Goal: Transaction & Acquisition: Obtain resource

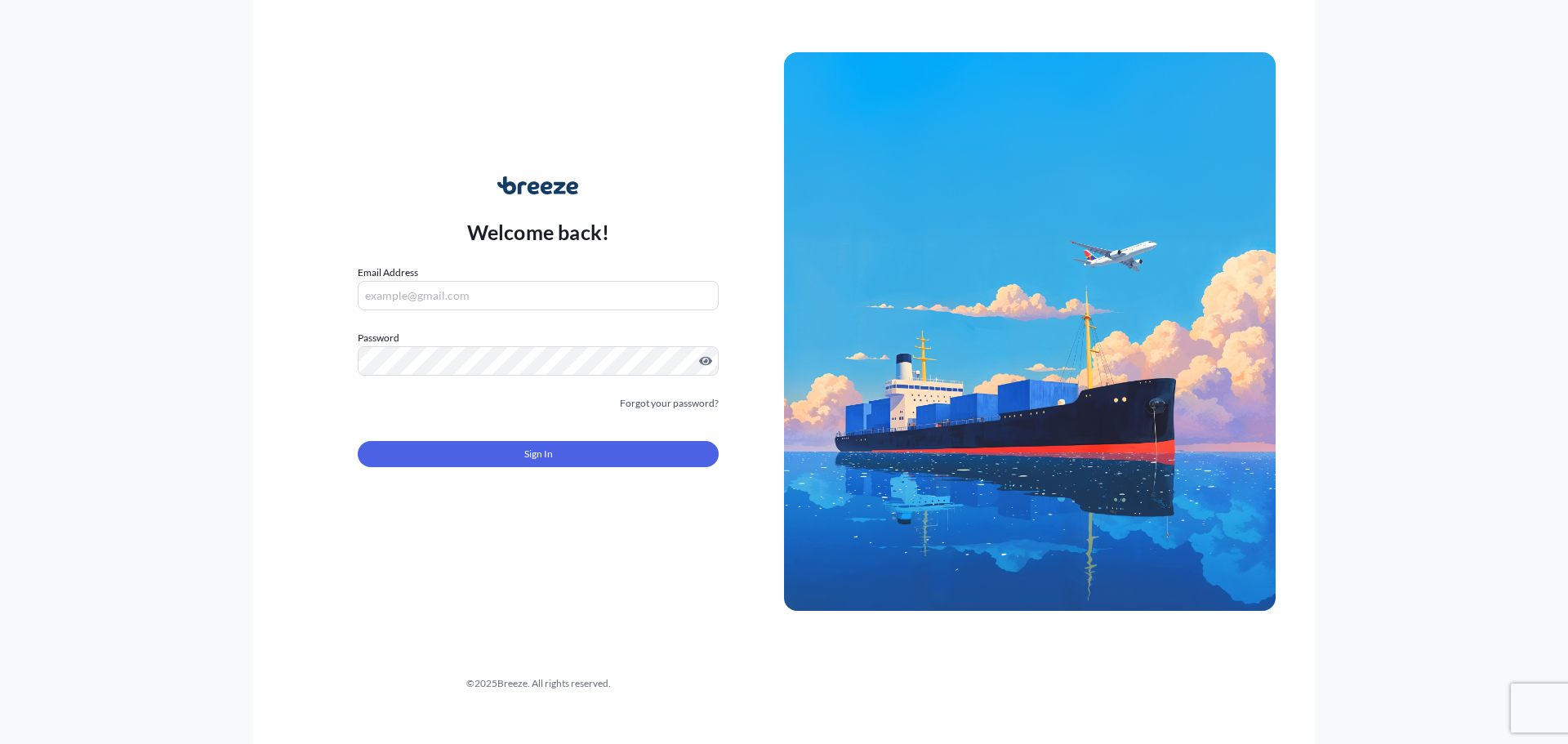
type input "[PERSON_NAME][EMAIL_ADDRESS][PERSON_NAME][DOMAIN_NAME]"
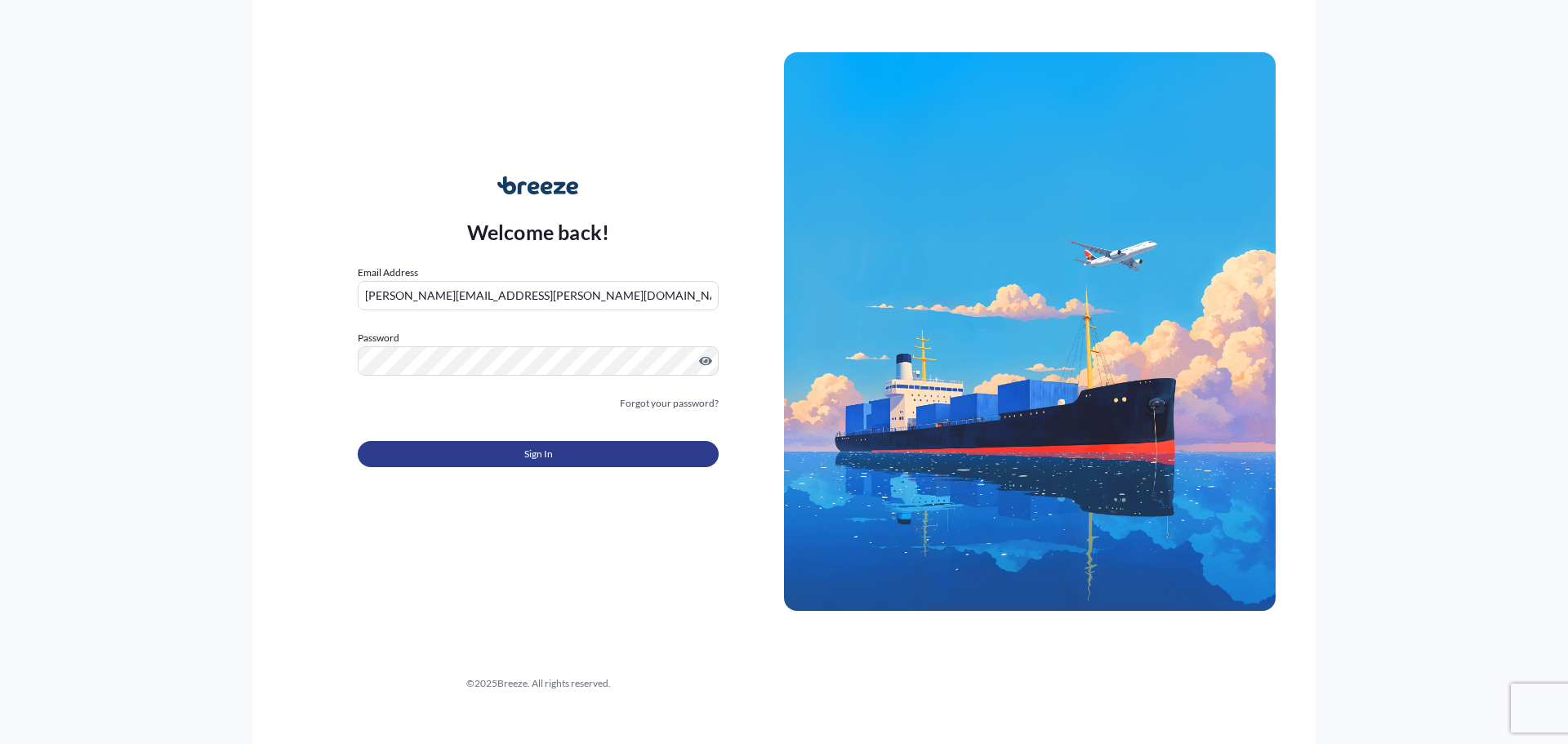
click at [456, 463] on button "Sign In" at bounding box center [538, 453] width 361 height 26
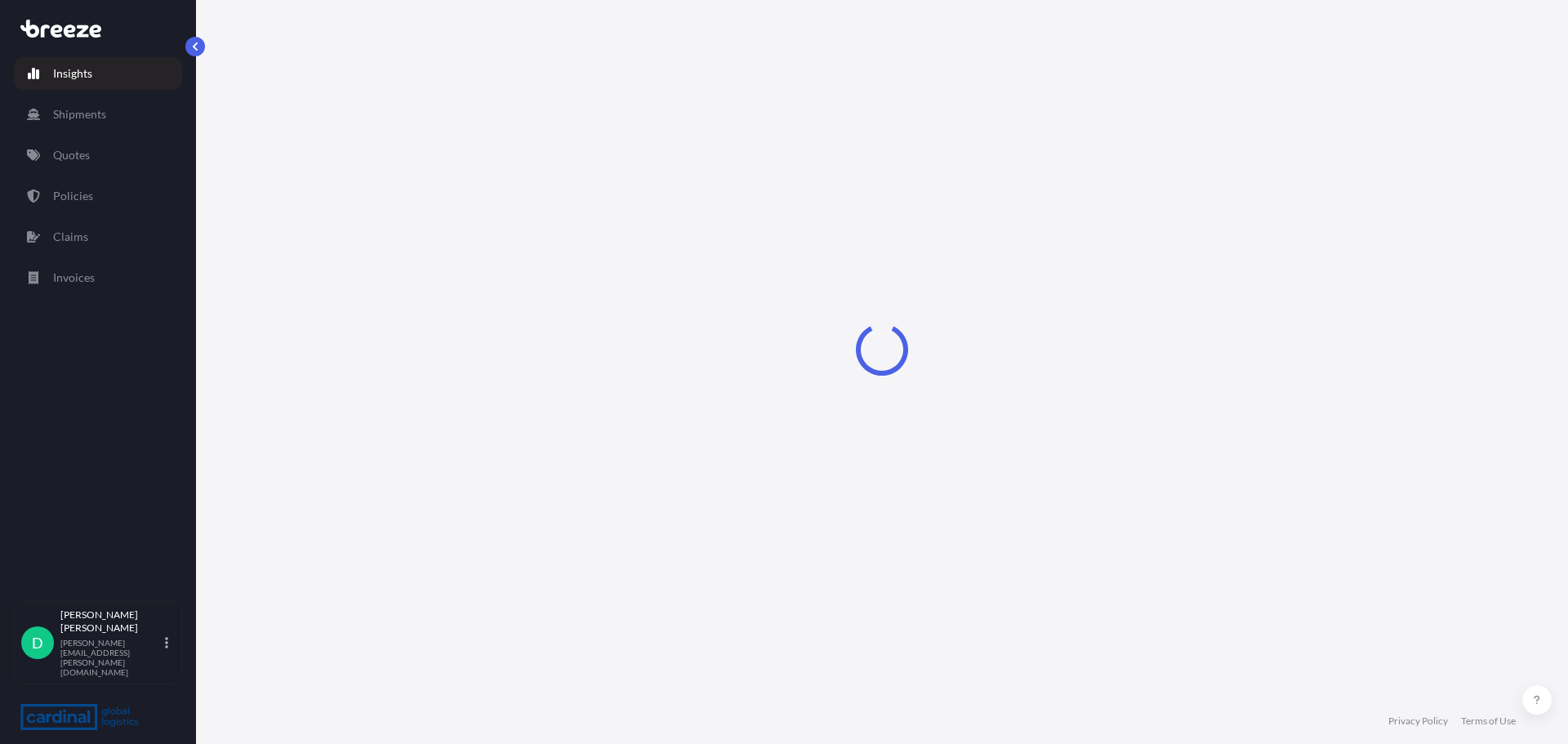
select select "2025"
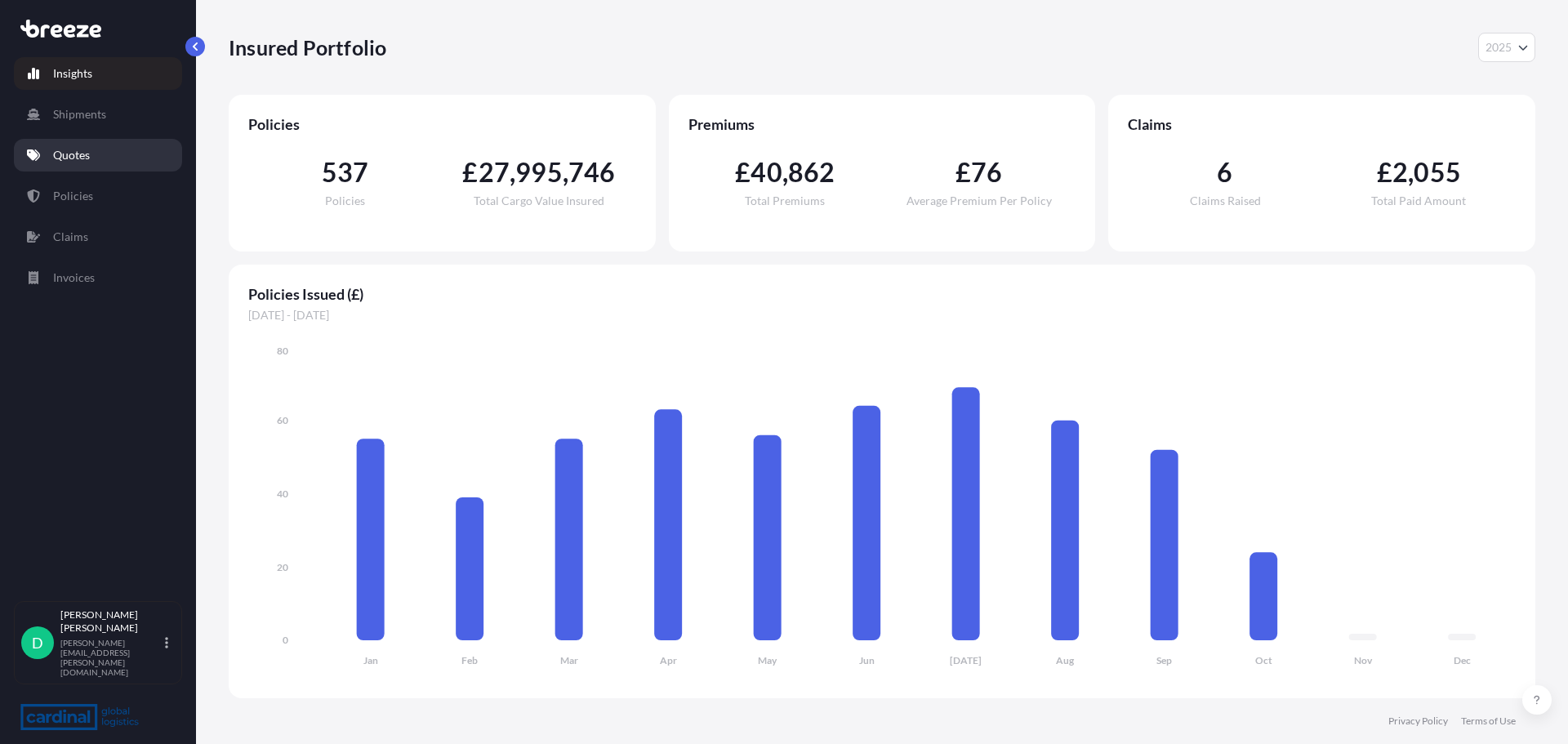
click at [58, 151] on p "Quotes" at bounding box center [71, 154] width 36 height 16
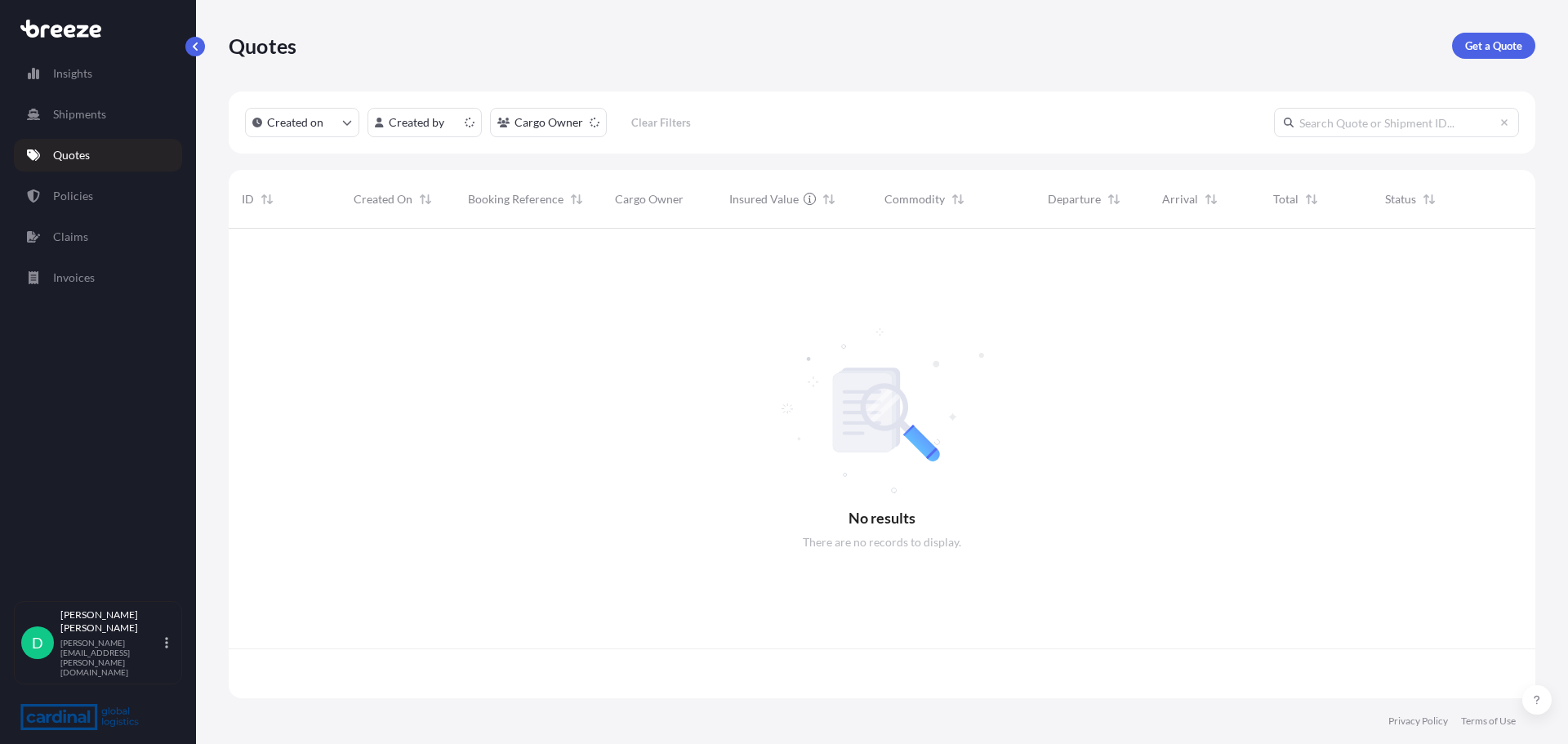
scroll to position [466, 1294]
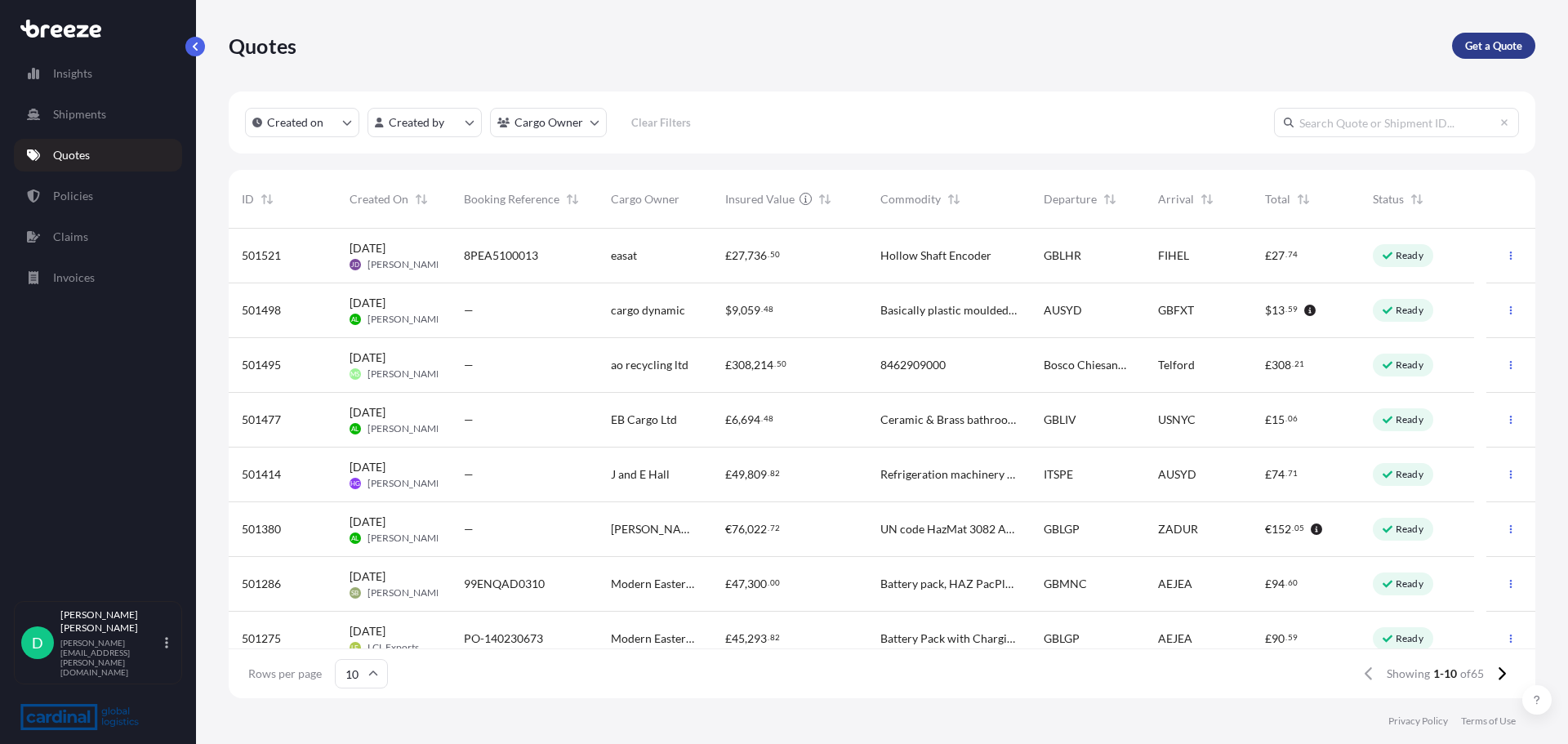
click at [1494, 39] on p "Get a Quote" at bounding box center [1493, 45] width 58 height 16
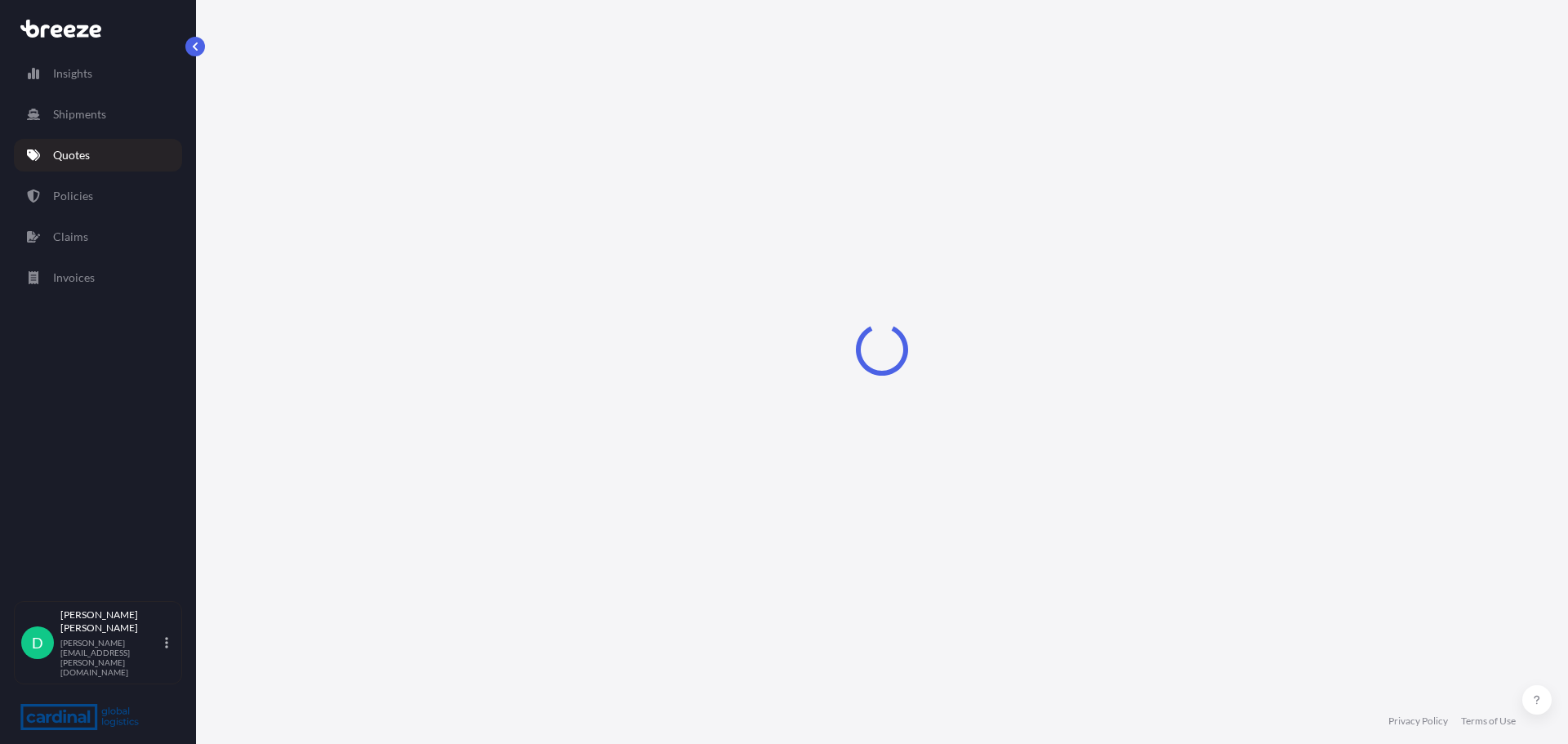
select select "Road"
select select "Sea"
select select "1"
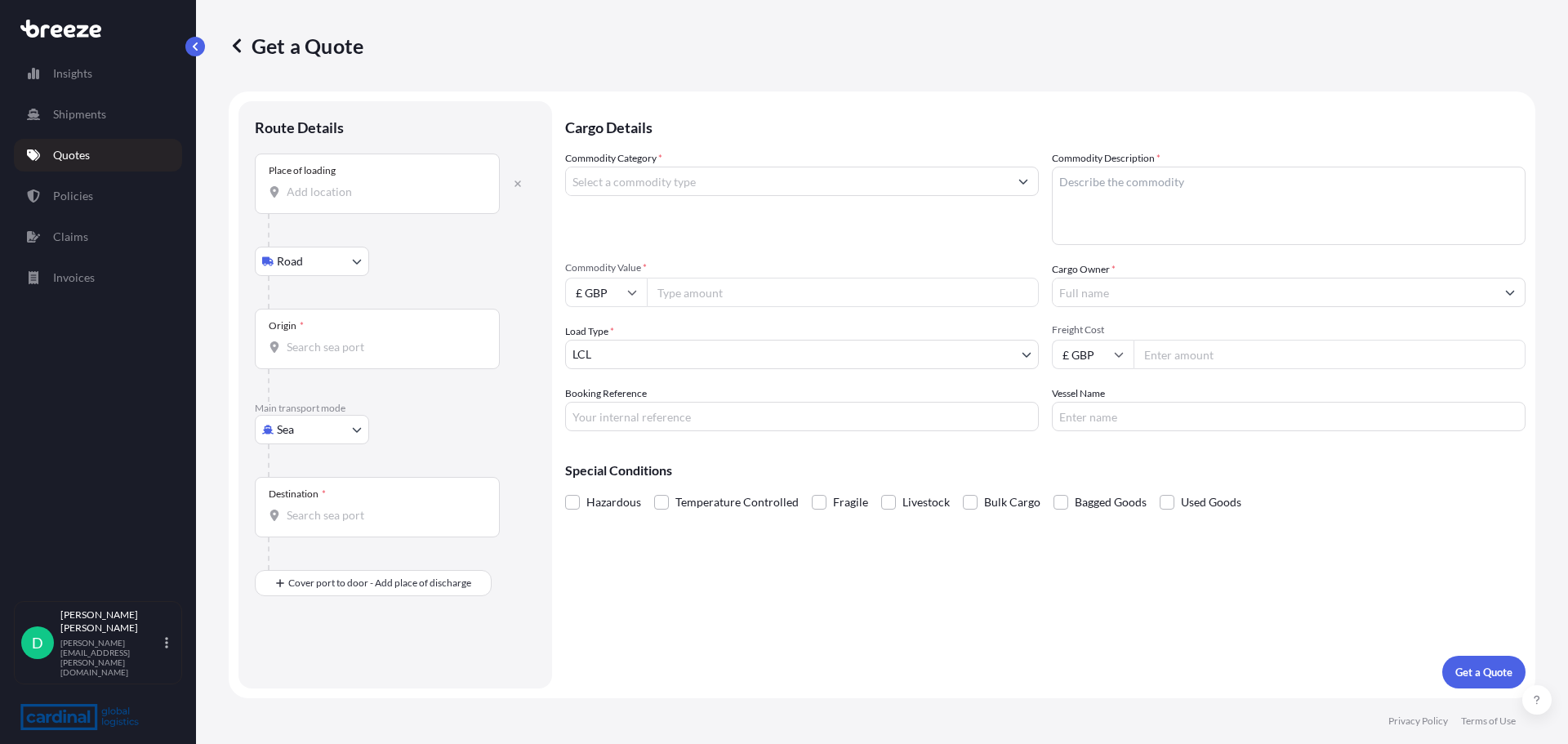
click at [350, 195] on input "Place of loading" at bounding box center [383, 192] width 193 height 16
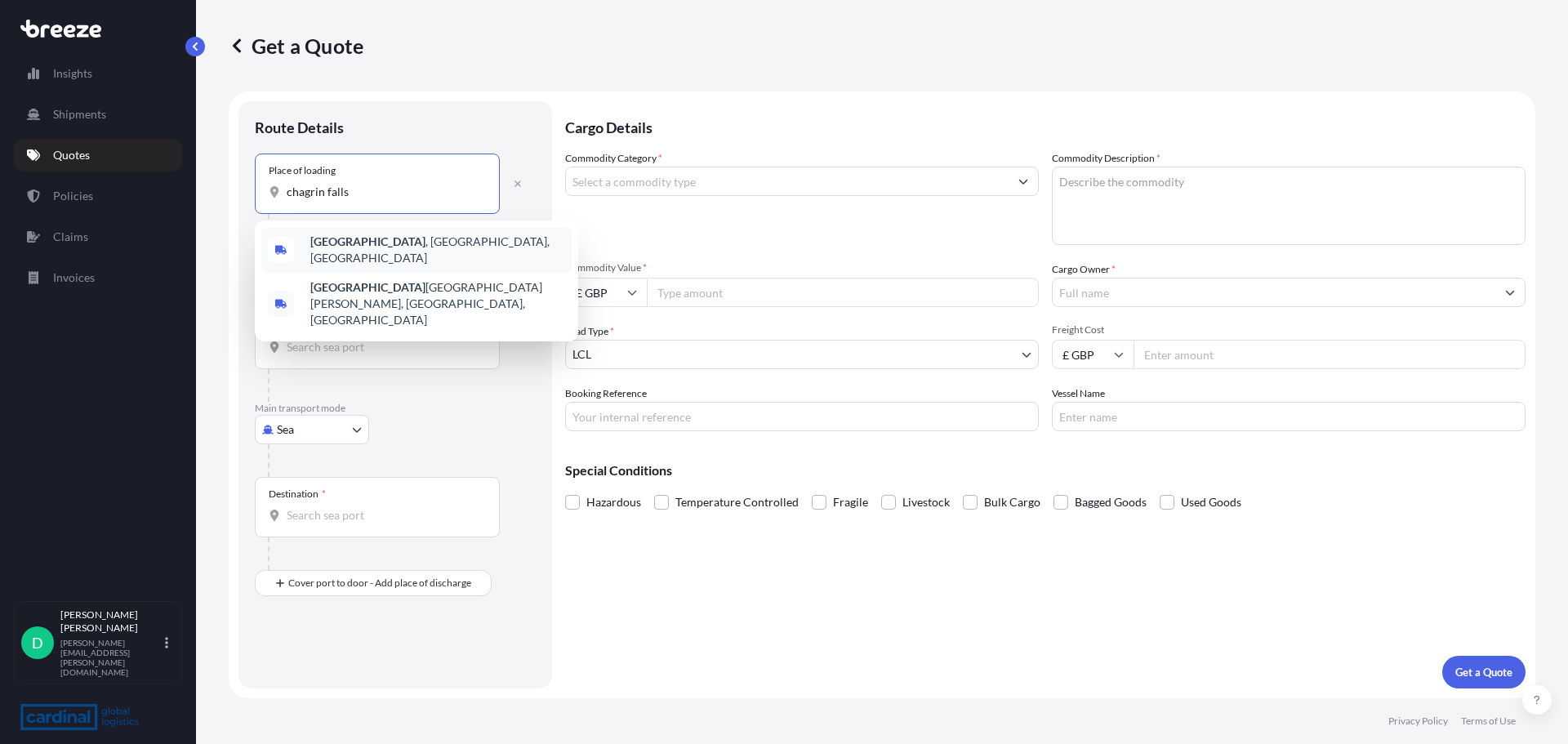
click at [365, 236] on div "[GEOGRAPHIC_DATA] , [GEOGRAPHIC_DATA], [GEOGRAPHIC_DATA]" at bounding box center [416, 250] width 311 height 46
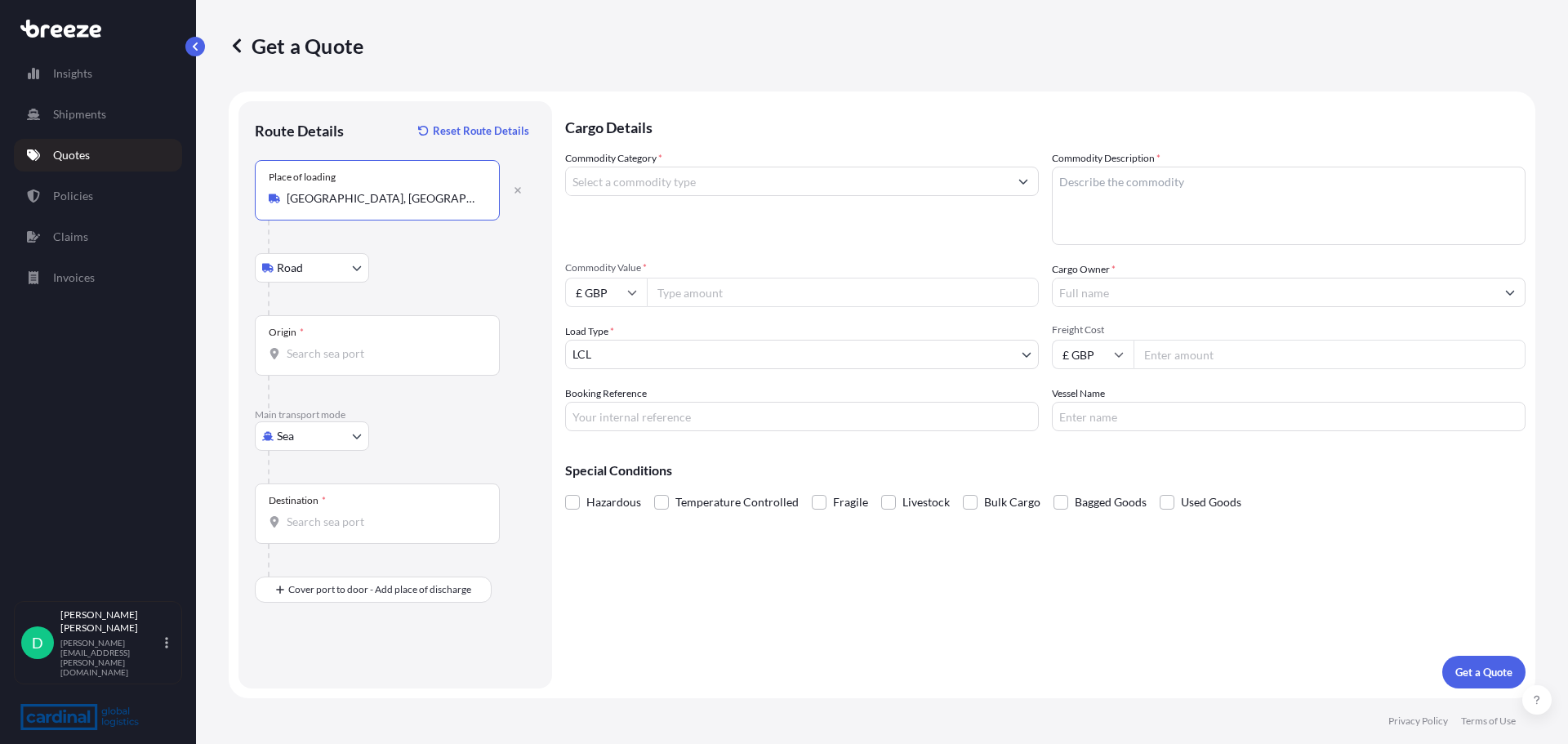
type input "[GEOGRAPHIC_DATA], [GEOGRAPHIC_DATA], [GEOGRAPHIC_DATA]"
click at [321, 267] on body "0 options available. 5 options available. 1 option available. 0 options availab…" at bounding box center [784, 372] width 1568 height 744
click at [317, 348] on input "Origin *" at bounding box center [383, 353] width 193 height 16
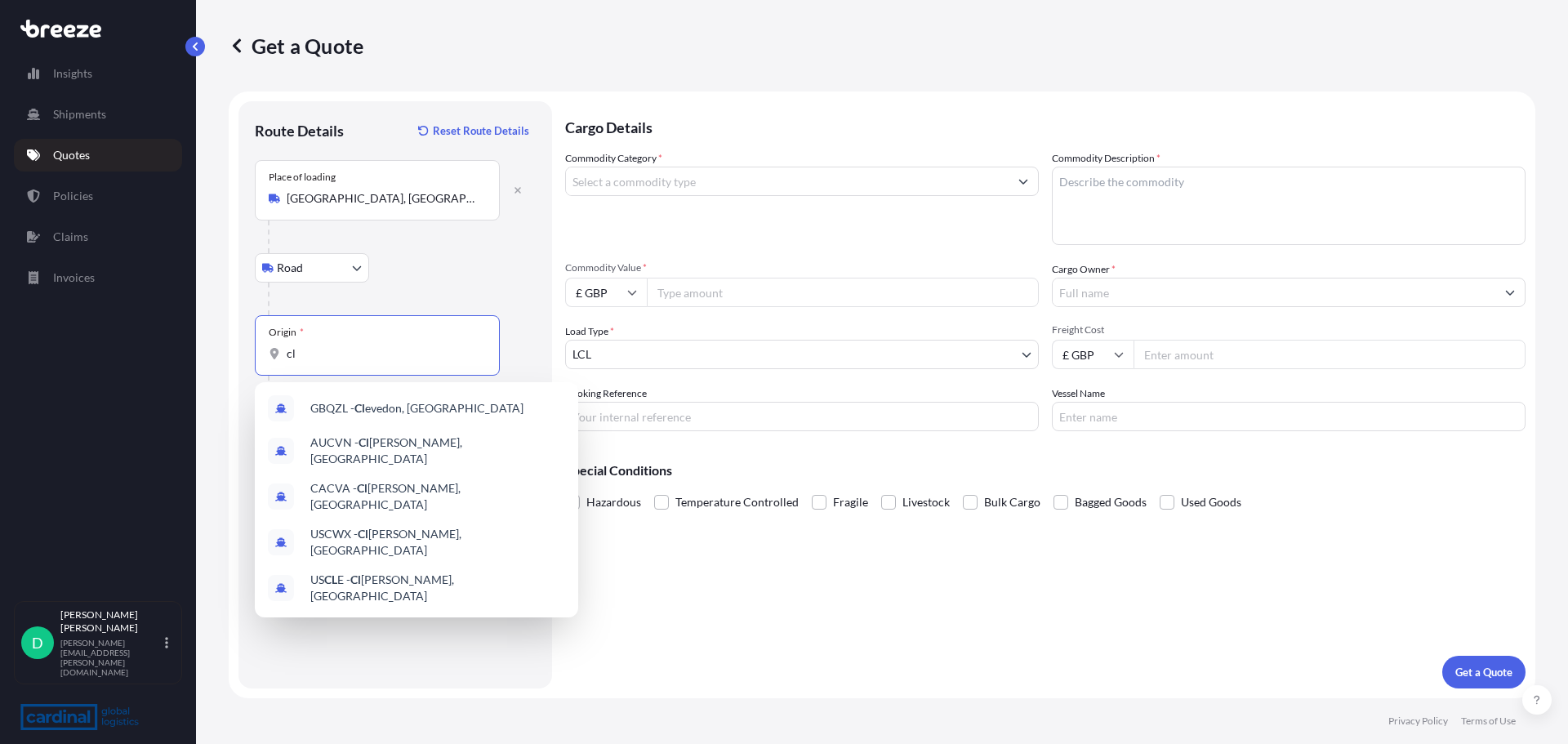
type input "c"
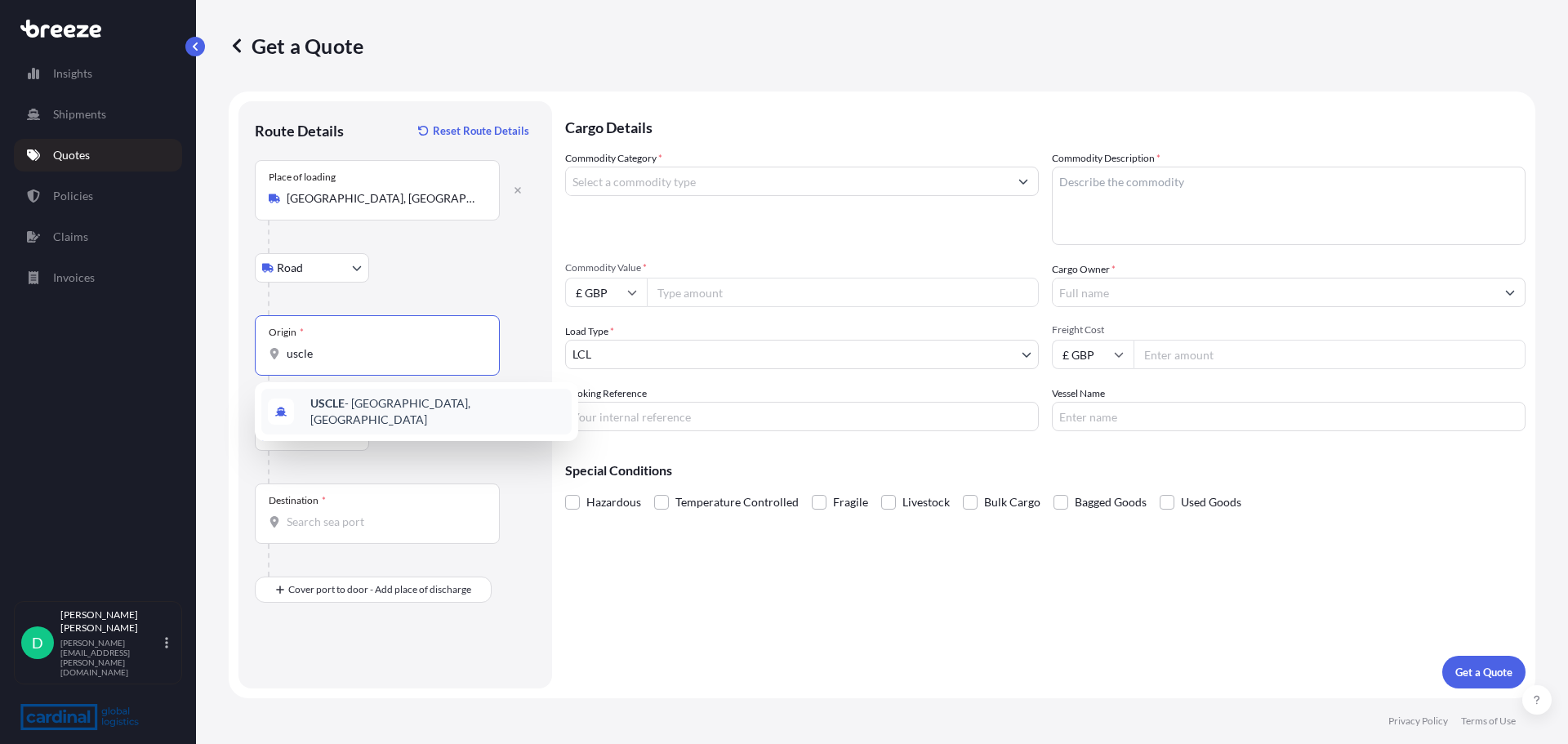
click at [334, 404] on b "USCLE" at bounding box center [328, 403] width 35 height 13
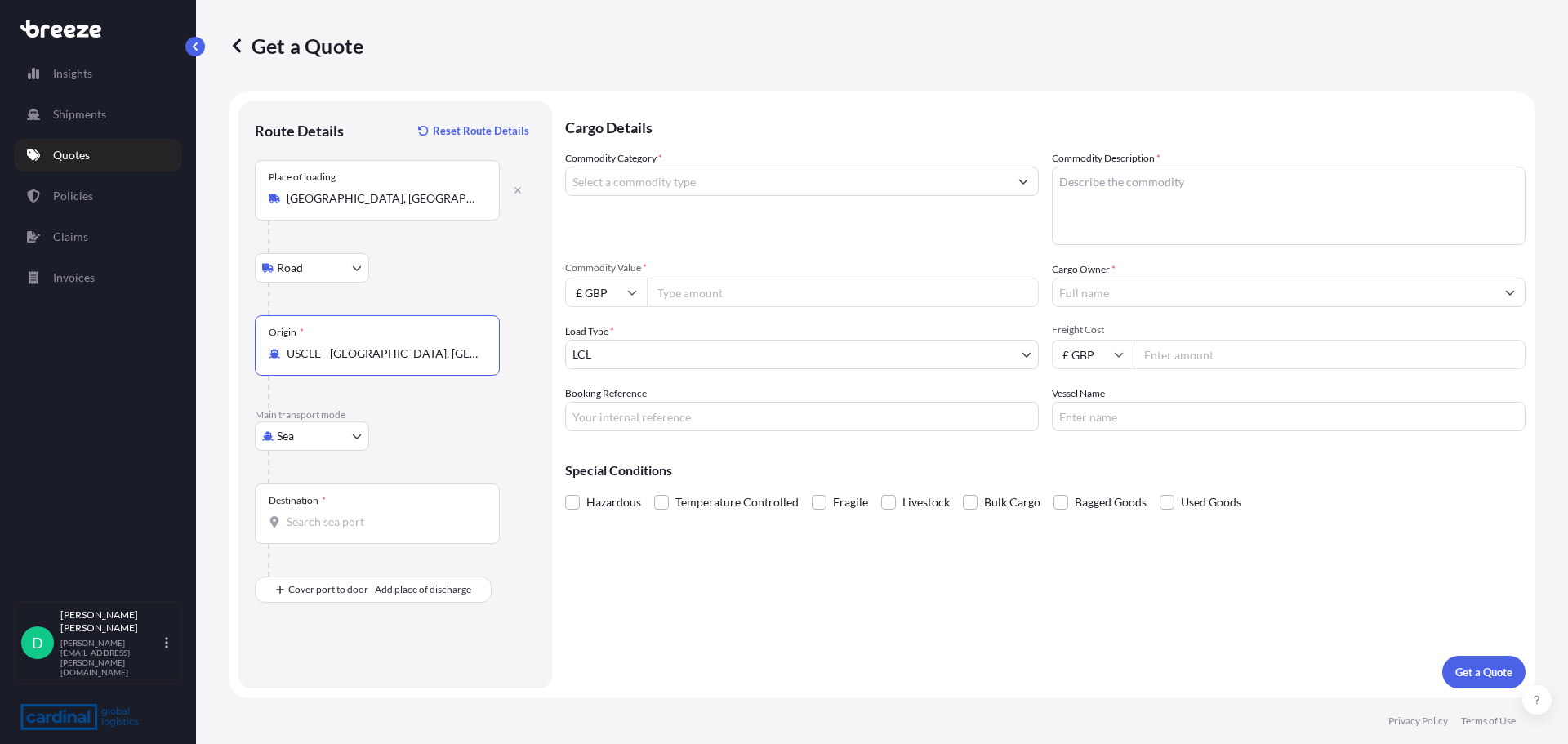
type input "USCLE - [GEOGRAPHIC_DATA], [GEOGRAPHIC_DATA]"
click at [305, 431] on body "10 options available. 0 options available. 1 option available. Insights Shipmen…" at bounding box center [784, 372] width 1568 height 744
click at [302, 500] on div "Air" at bounding box center [312, 507] width 102 height 30
select select "Air"
click at [321, 519] on input "Destination *" at bounding box center [383, 522] width 193 height 16
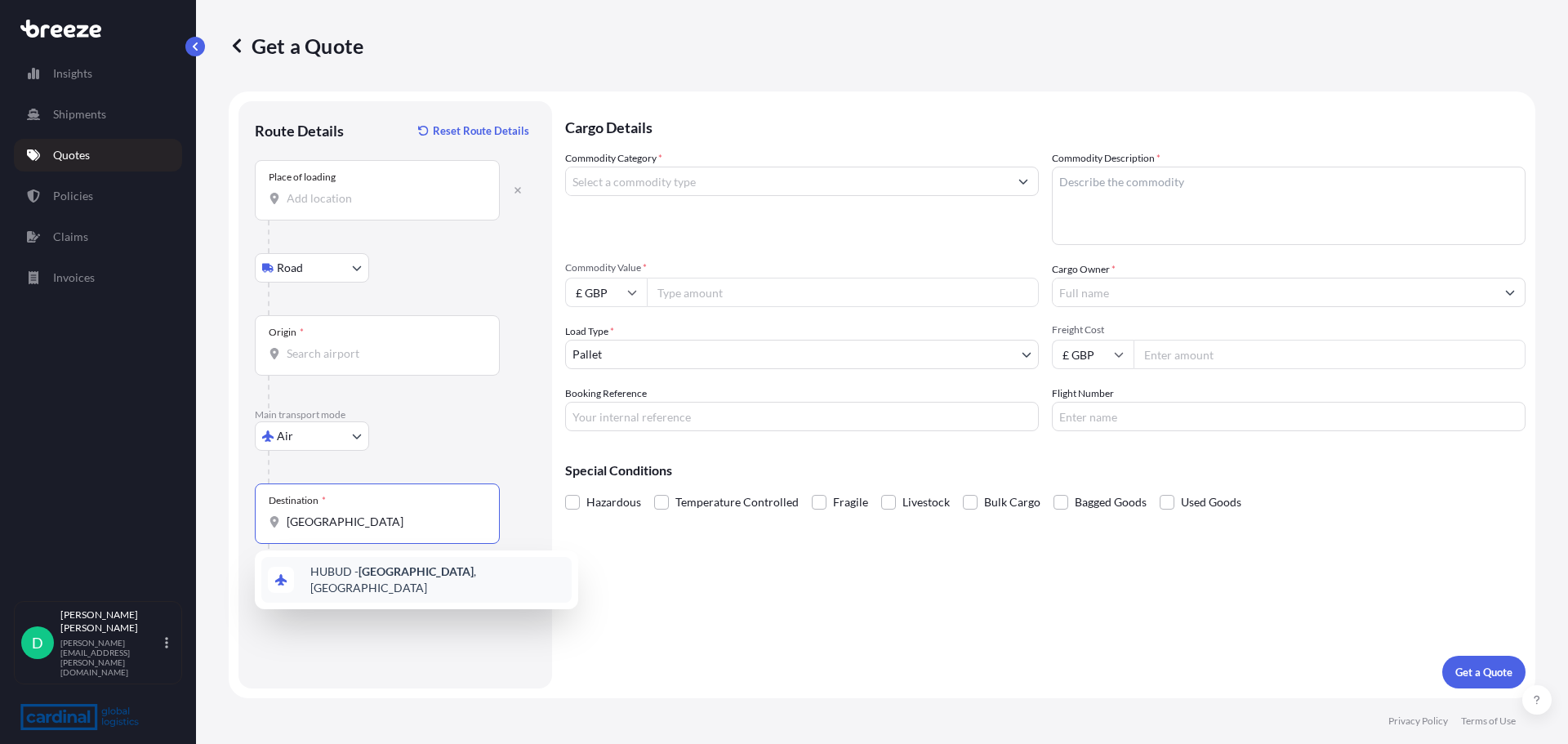
click at [435, 572] on span "HUBUD - [GEOGRAPHIC_DATA] , [GEOGRAPHIC_DATA]" at bounding box center [438, 579] width 255 height 33
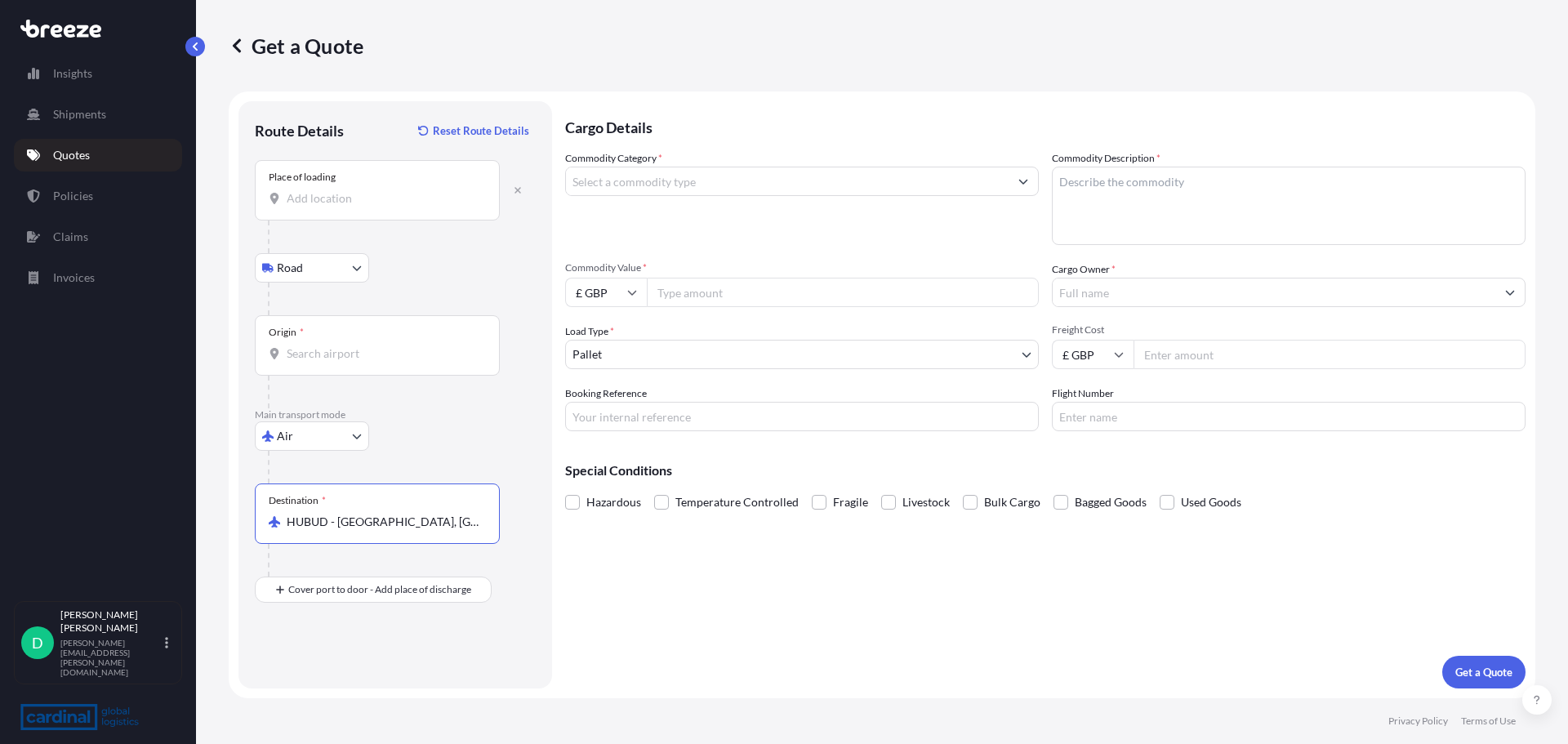
type input "HUBUD - [GEOGRAPHIC_DATA], [GEOGRAPHIC_DATA]"
click at [293, 433] on body "0 options available. 1 option available. Insights Shipments Quotes Policies Cla…" at bounding box center [784, 372] width 1568 height 744
click at [674, 178] on input "Commodity Category *" at bounding box center [786, 181] width 442 height 30
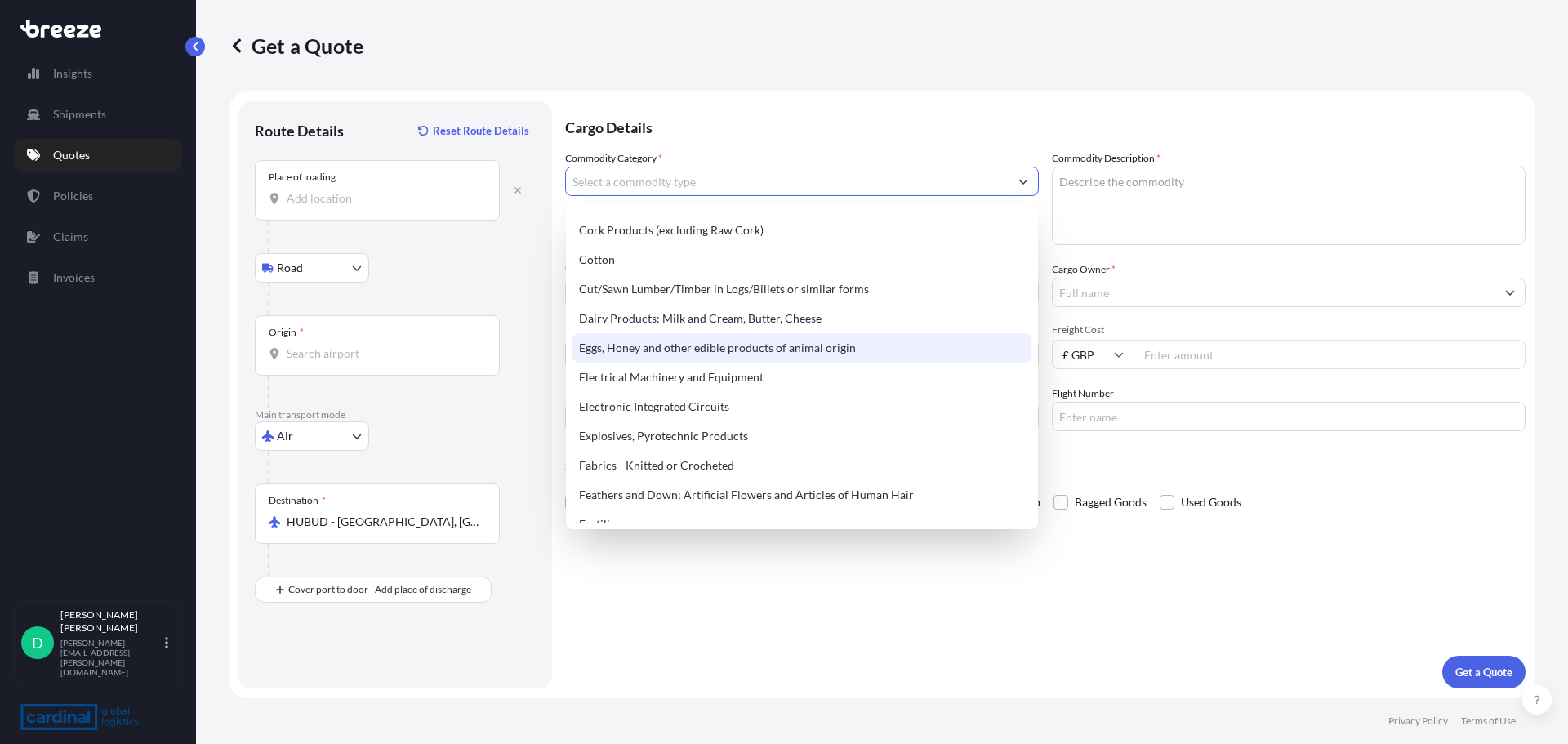
scroll to position [898, 0]
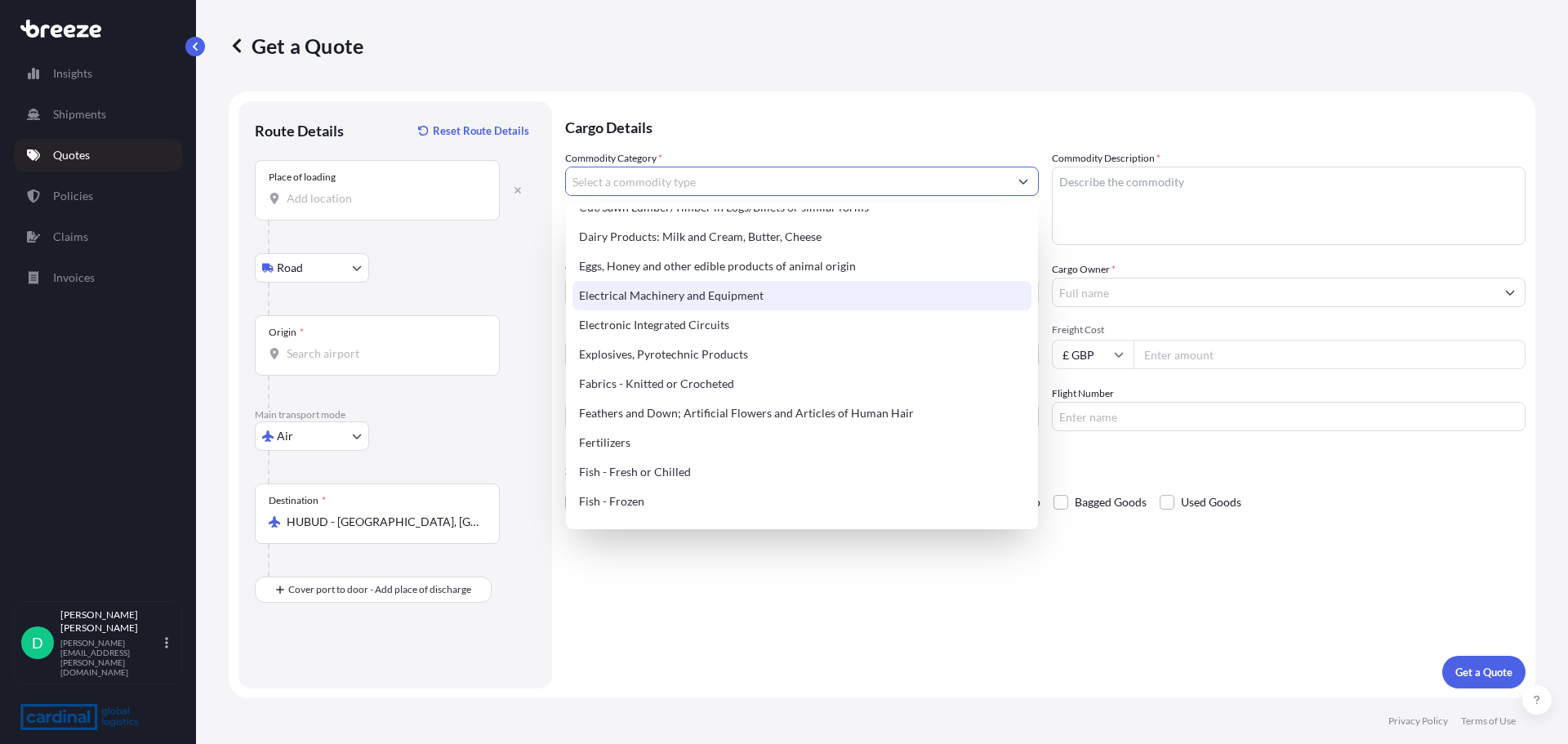
click at [714, 299] on div "Electrical Machinery and Equipment" at bounding box center [802, 295] width 458 height 30
type input "Electrical Machinery and Equipment"
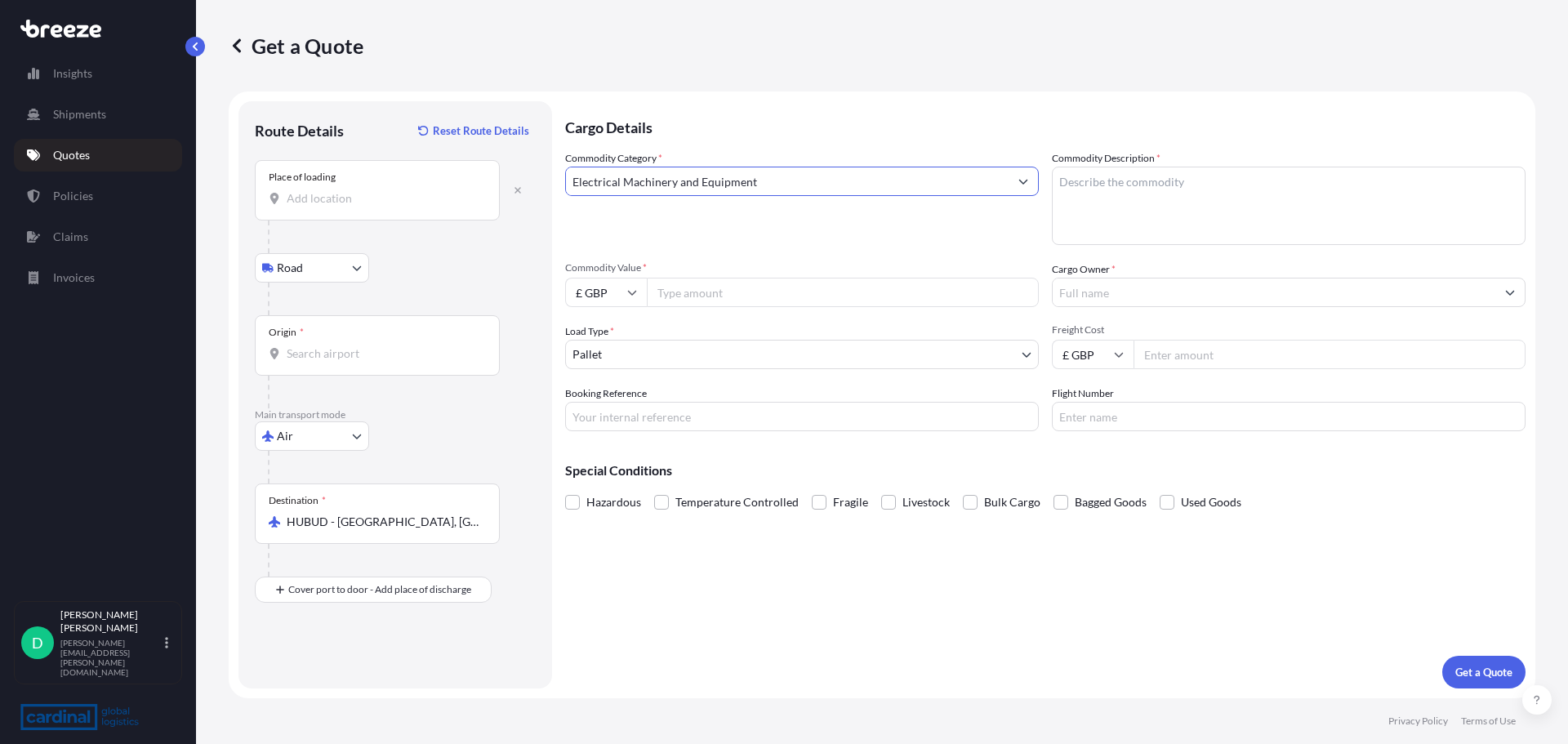
click at [734, 294] on input "Commodity Value *" at bounding box center [842, 291] width 392 height 30
type input "4000"
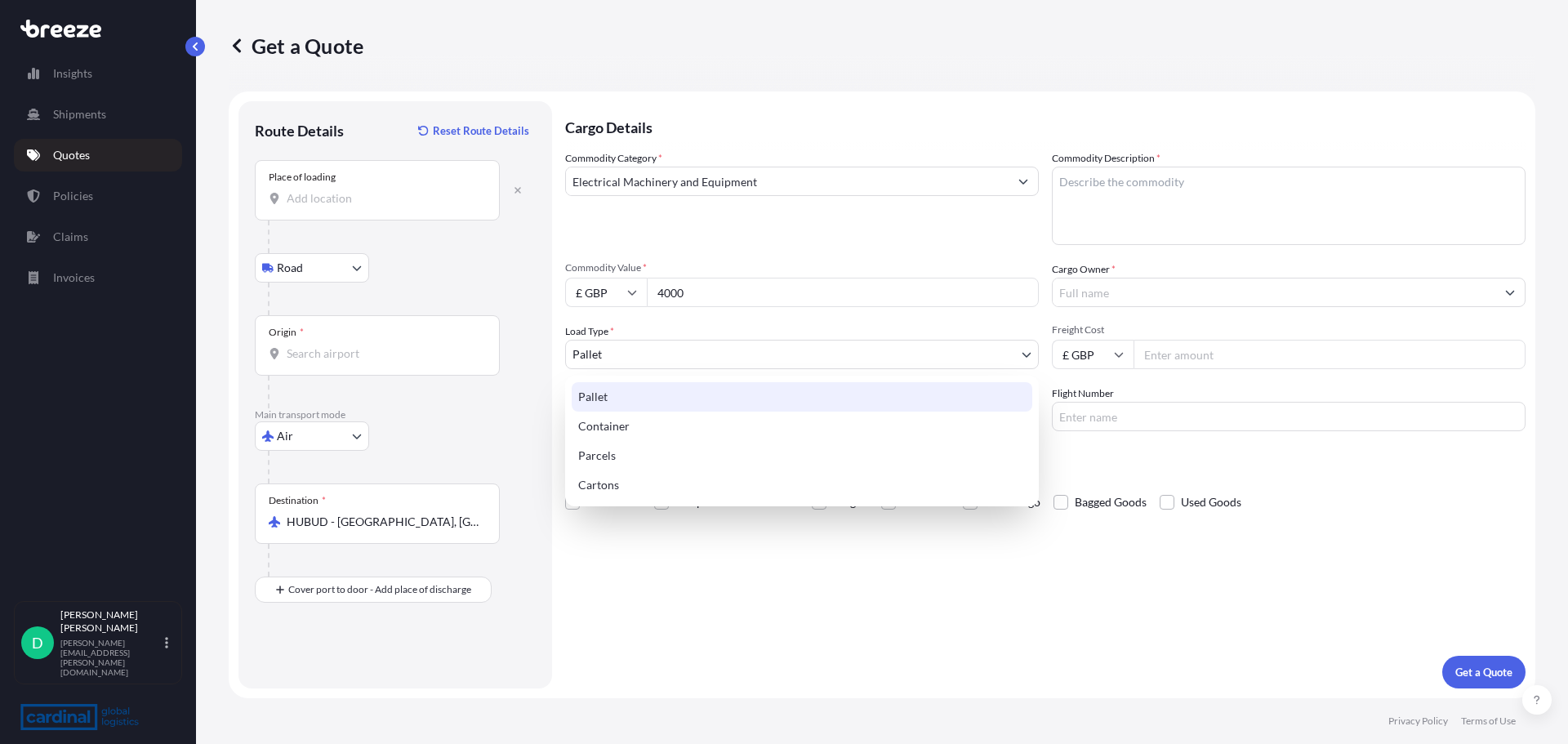
click at [694, 343] on body "Insights Shipments Quotes Policies Claims Invoices D [PERSON_NAME] [PERSON_NAME…" at bounding box center [784, 372] width 1568 height 744
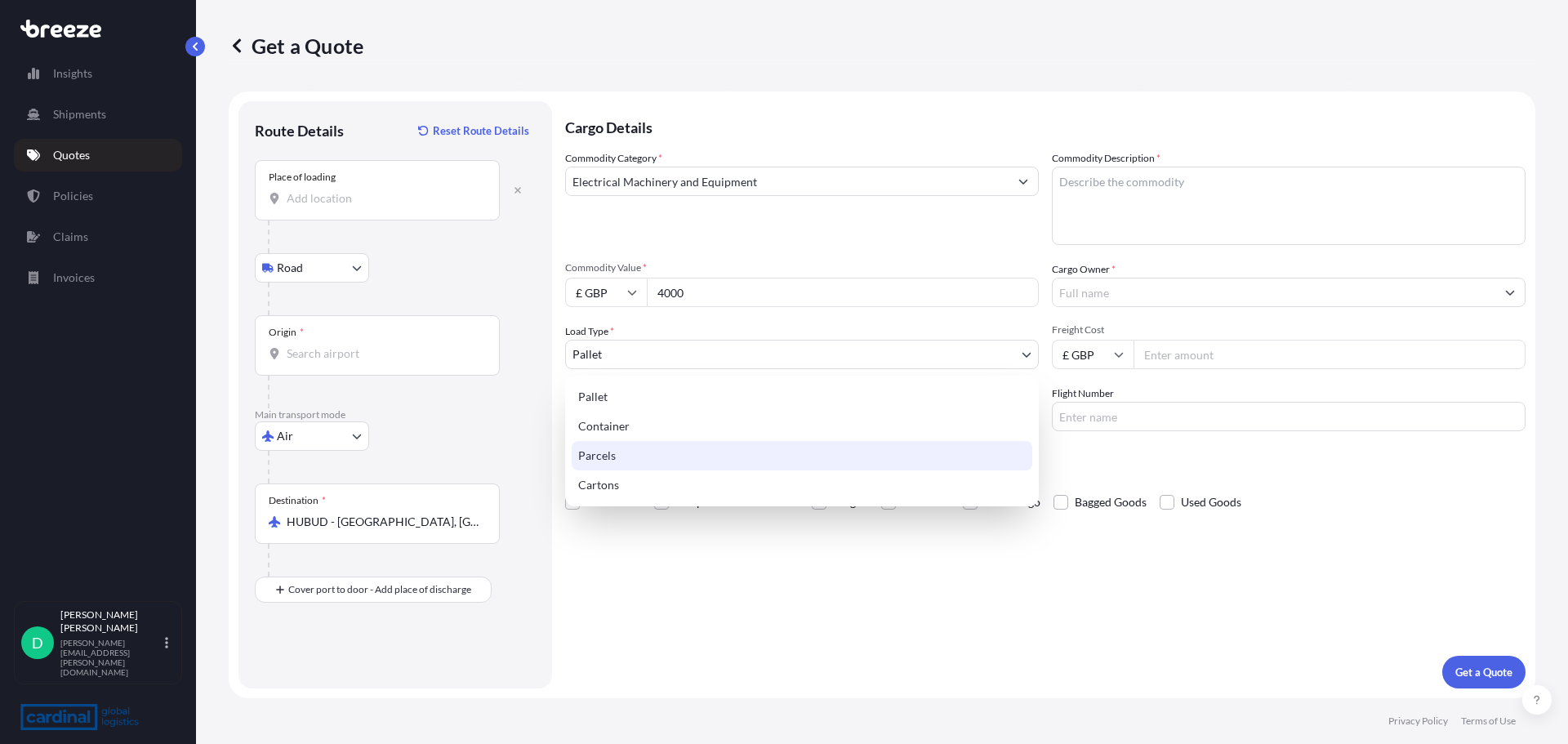
click at [620, 455] on div "Parcels" at bounding box center [802, 455] width 460 height 30
select select "3"
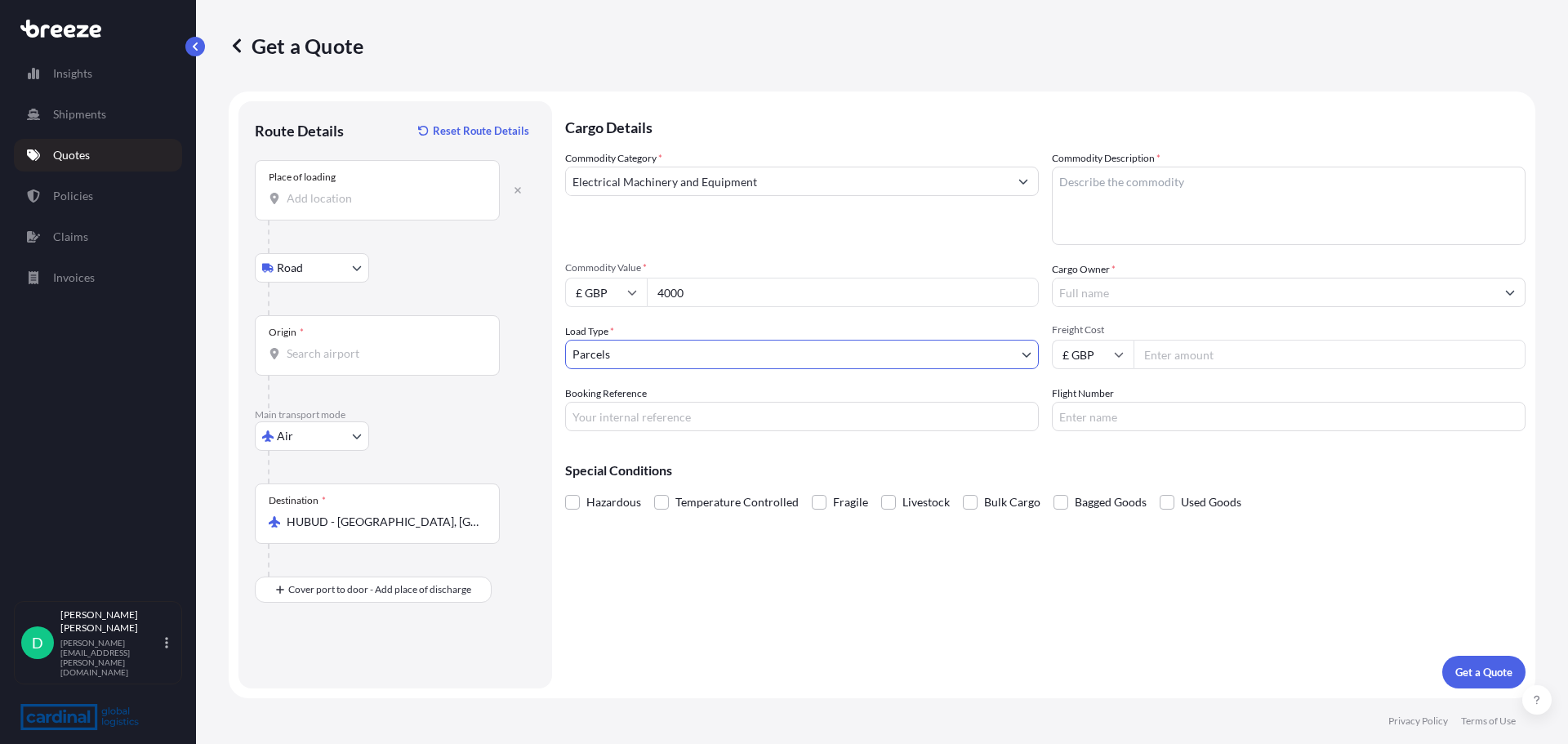
drag, startPoint x: 634, startPoint y: 418, endPoint x: 641, endPoint y: 393, distance: 26.0
click at [634, 418] on input "Booking Reference" at bounding box center [802, 416] width 474 height 30
type input "8pea5100014"
click at [1094, 180] on textarea "Commodity Description *" at bounding box center [1289, 206] width 474 height 79
type textarea "graphite disk"
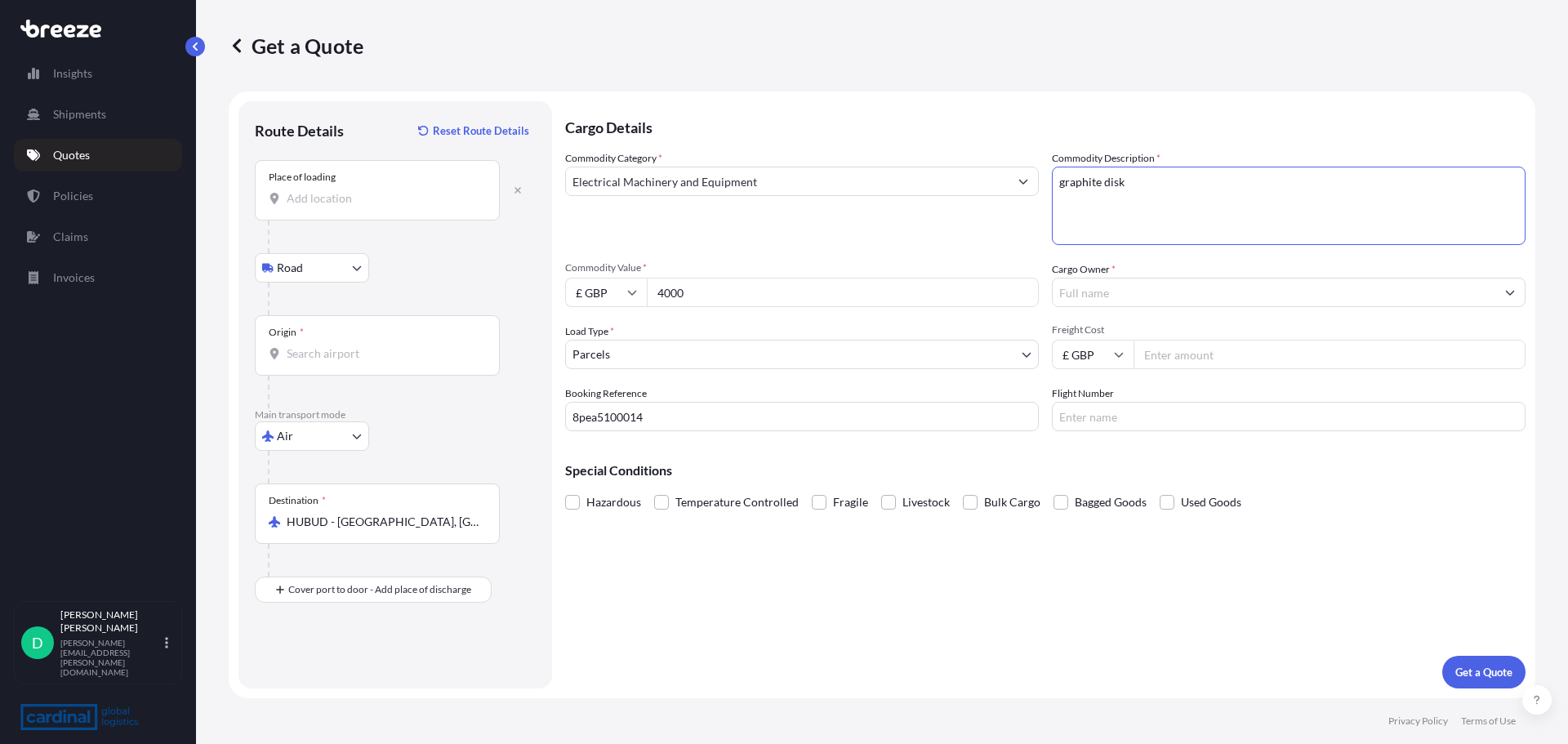
click at [1124, 294] on input "Cargo Owner *" at bounding box center [1273, 291] width 442 height 30
type input "zoodisk"
click at [926, 290] on input "4000" at bounding box center [842, 291] width 392 height 30
click at [1216, 352] on input "Freight Cost" at bounding box center [1329, 354] width 392 height 30
type input "120"
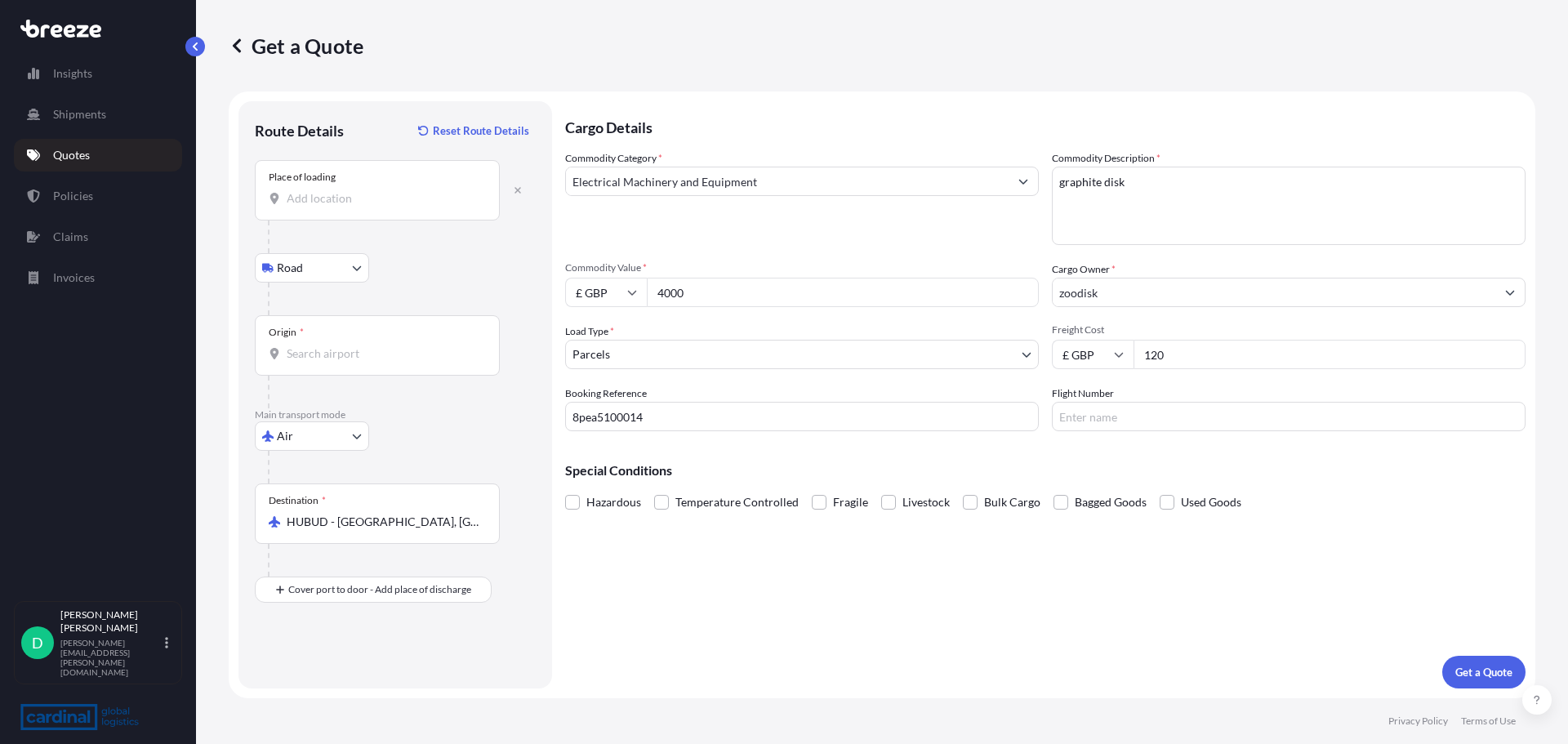
click at [1250, 422] on input "Flight Number" at bounding box center [1289, 416] width 474 height 30
type input "dhl courier"
click at [797, 599] on div "Cargo Details Commodity Category * Electrical Machinery and Equipment Commodity…" at bounding box center [1044, 395] width 960 height 587
click at [1510, 685] on button "Get a Quote" at bounding box center [1484, 672] width 83 height 33
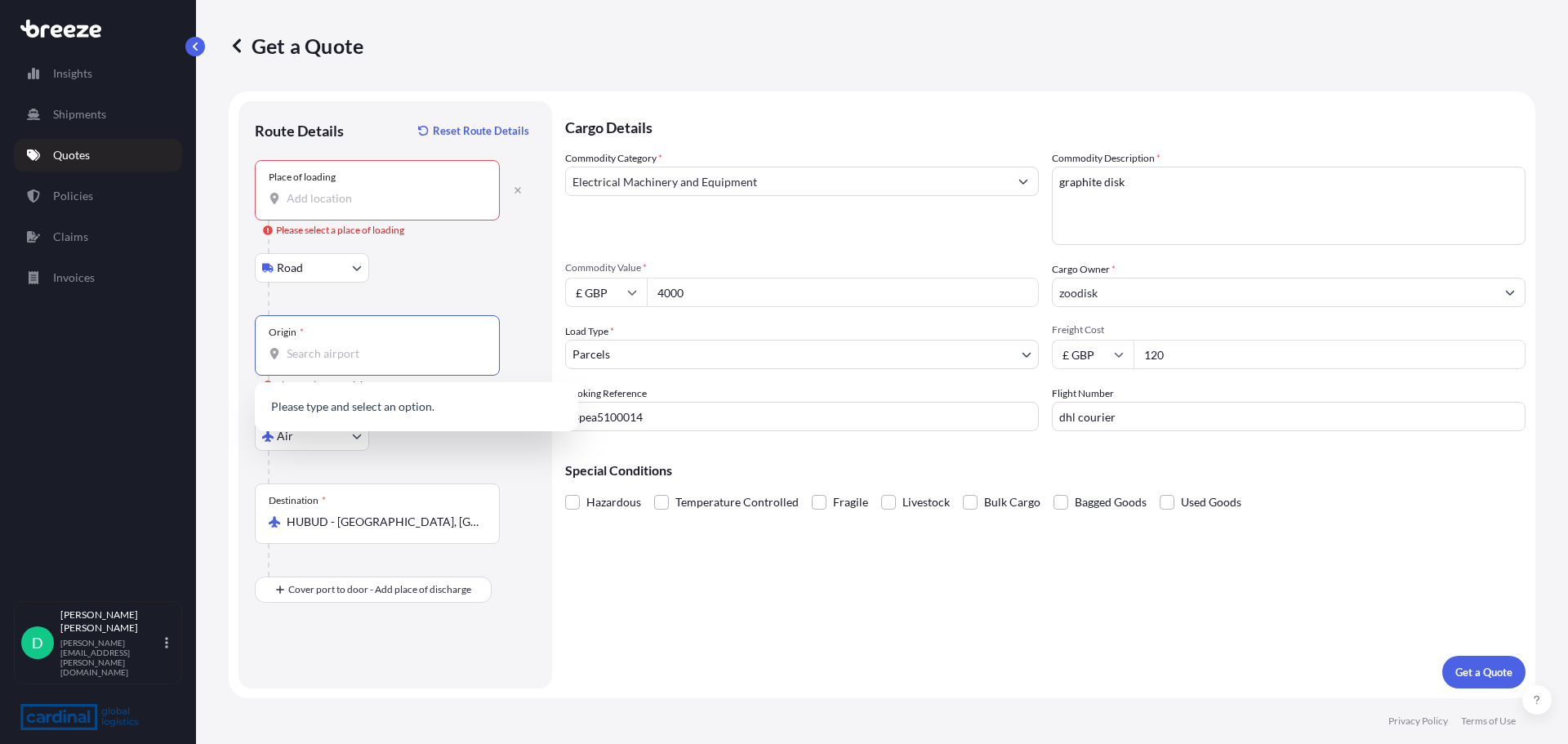
click at [335, 347] on input "Origin * Please select an origin" at bounding box center [383, 353] width 193 height 16
click at [315, 184] on div "Place of loading" at bounding box center [377, 190] width 245 height 60
click at [315, 190] on input "Place of loading Please select a place of loading" at bounding box center [383, 198] width 193 height 16
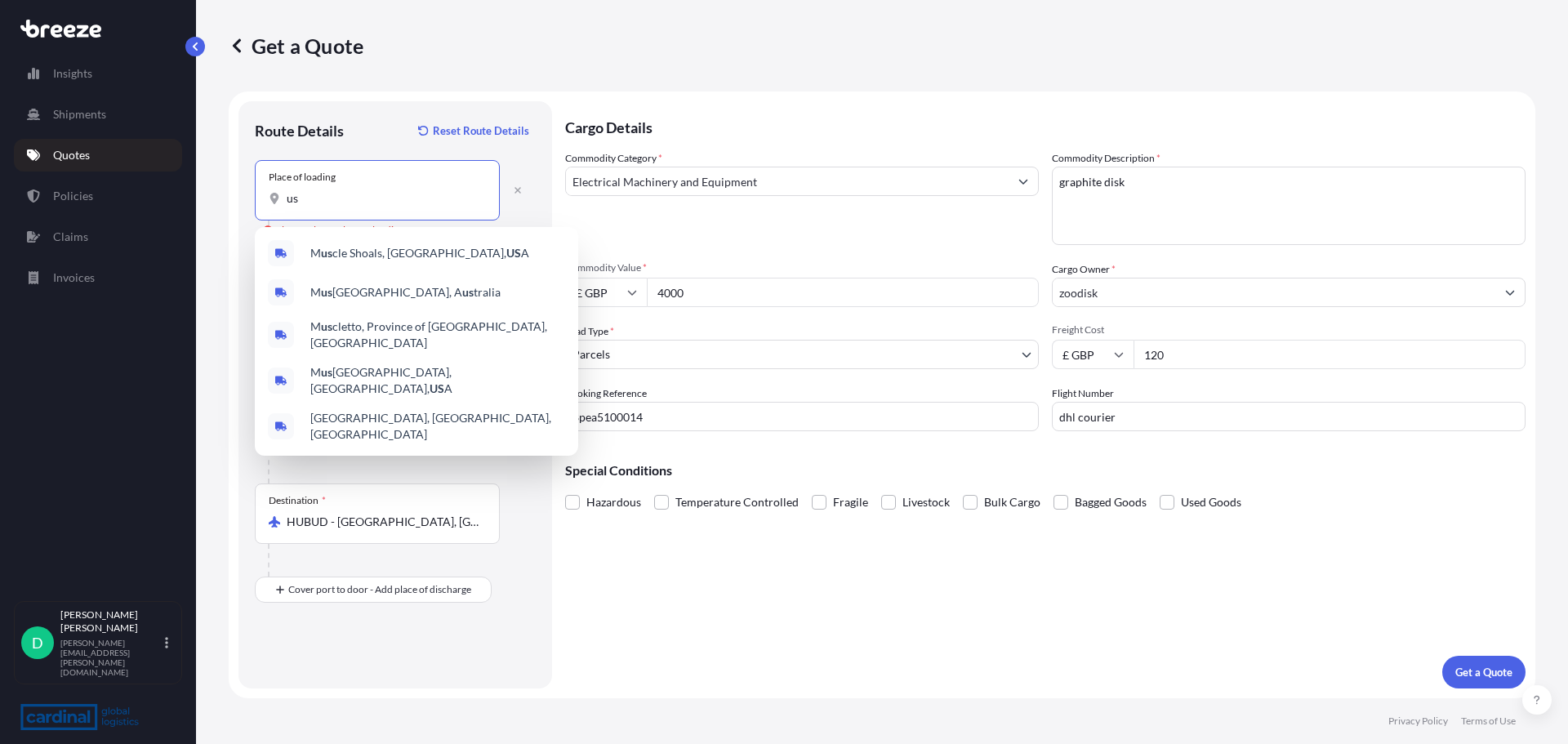
type input "u"
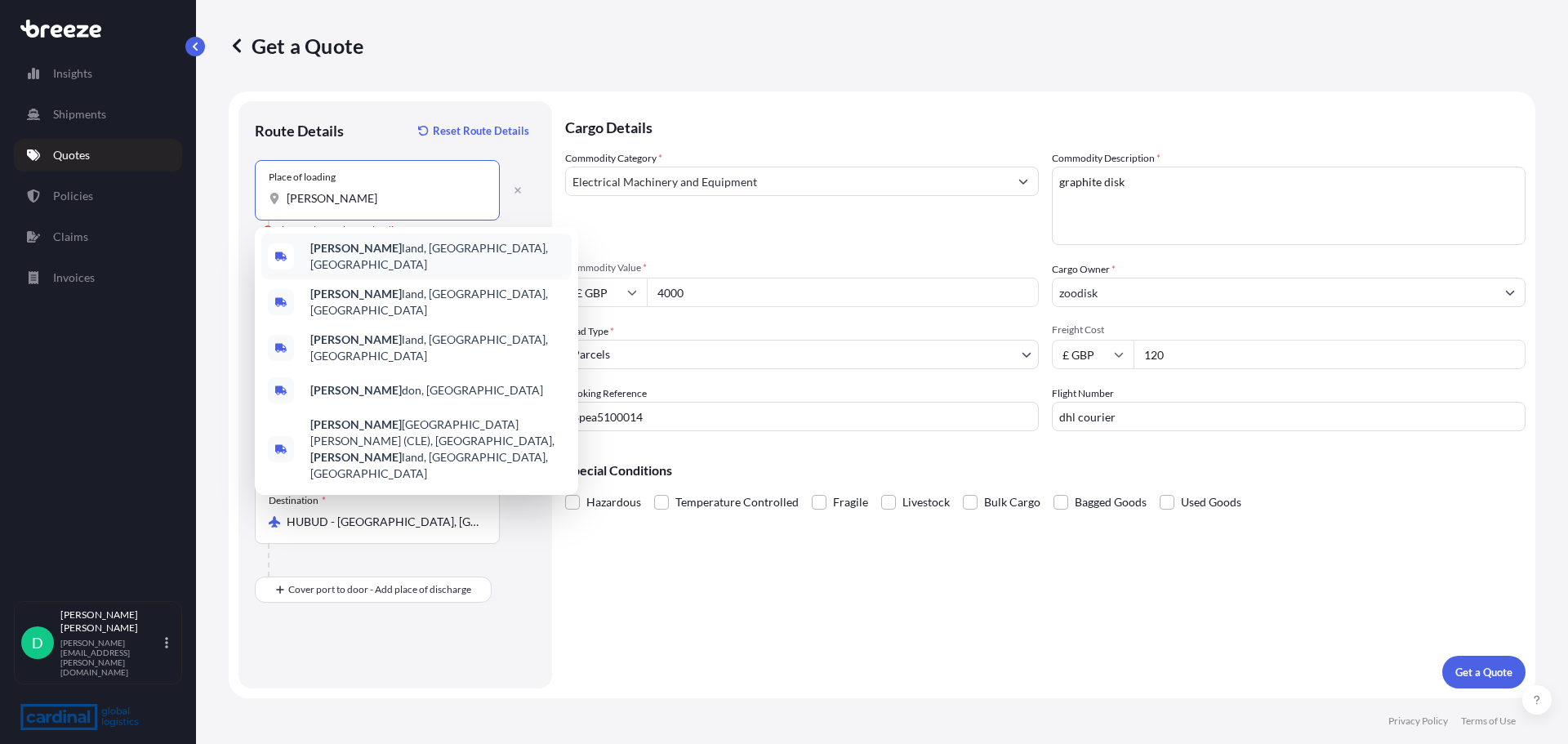
click at [361, 251] on span "[PERSON_NAME][GEOGRAPHIC_DATA], [GEOGRAPHIC_DATA], [GEOGRAPHIC_DATA]" at bounding box center [438, 256] width 255 height 33
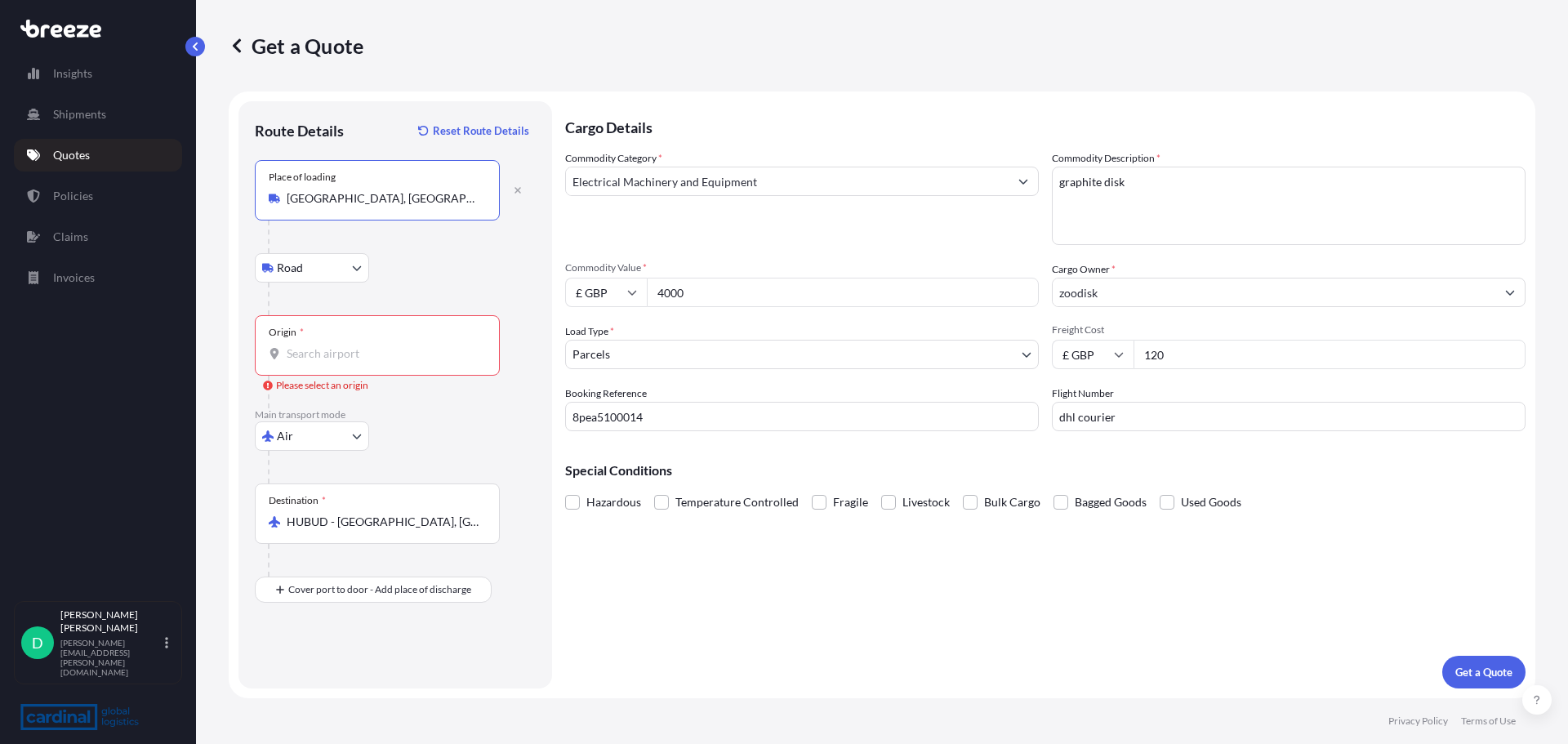
type input "[GEOGRAPHIC_DATA], [GEOGRAPHIC_DATA], [GEOGRAPHIC_DATA]"
click at [316, 271] on body "0 options available. 5 options available. Insights Shipments Quotes Policies Cl…" at bounding box center [784, 372] width 1568 height 744
click at [400, 204] on input "[GEOGRAPHIC_DATA], [GEOGRAPHIC_DATA], [GEOGRAPHIC_DATA]" at bounding box center [383, 198] width 193 height 16
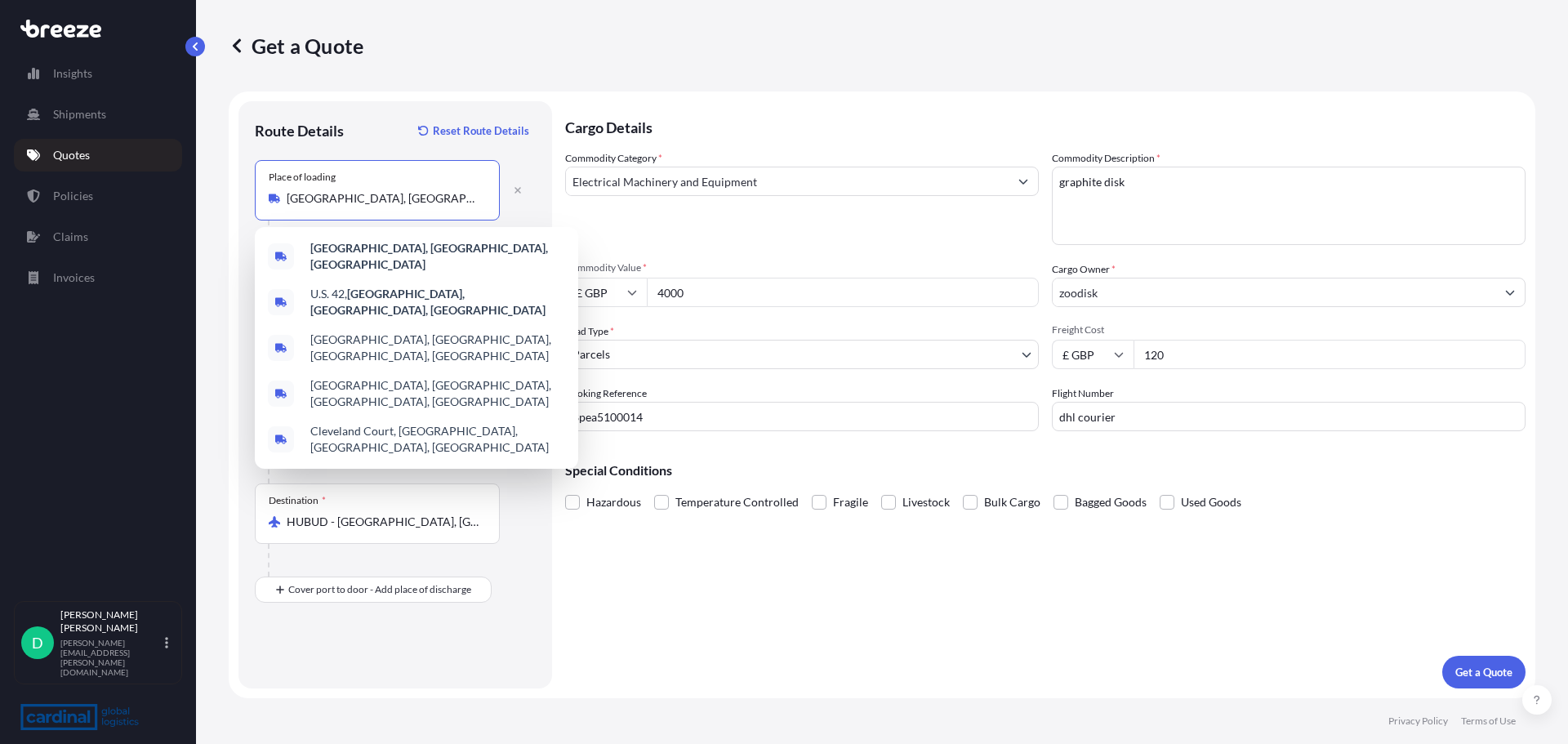
click at [400, 204] on input "[GEOGRAPHIC_DATA], [GEOGRAPHIC_DATA], [GEOGRAPHIC_DATA]" at bounding box center [383, 198] width 193 height 16
click at [563, 616] on form "Route Details Reset Route Details Place of loading [GEOGRAPHIC_DATA], [GEOGRAPH…" at bounding box center [881, 394] width 1306 height 607
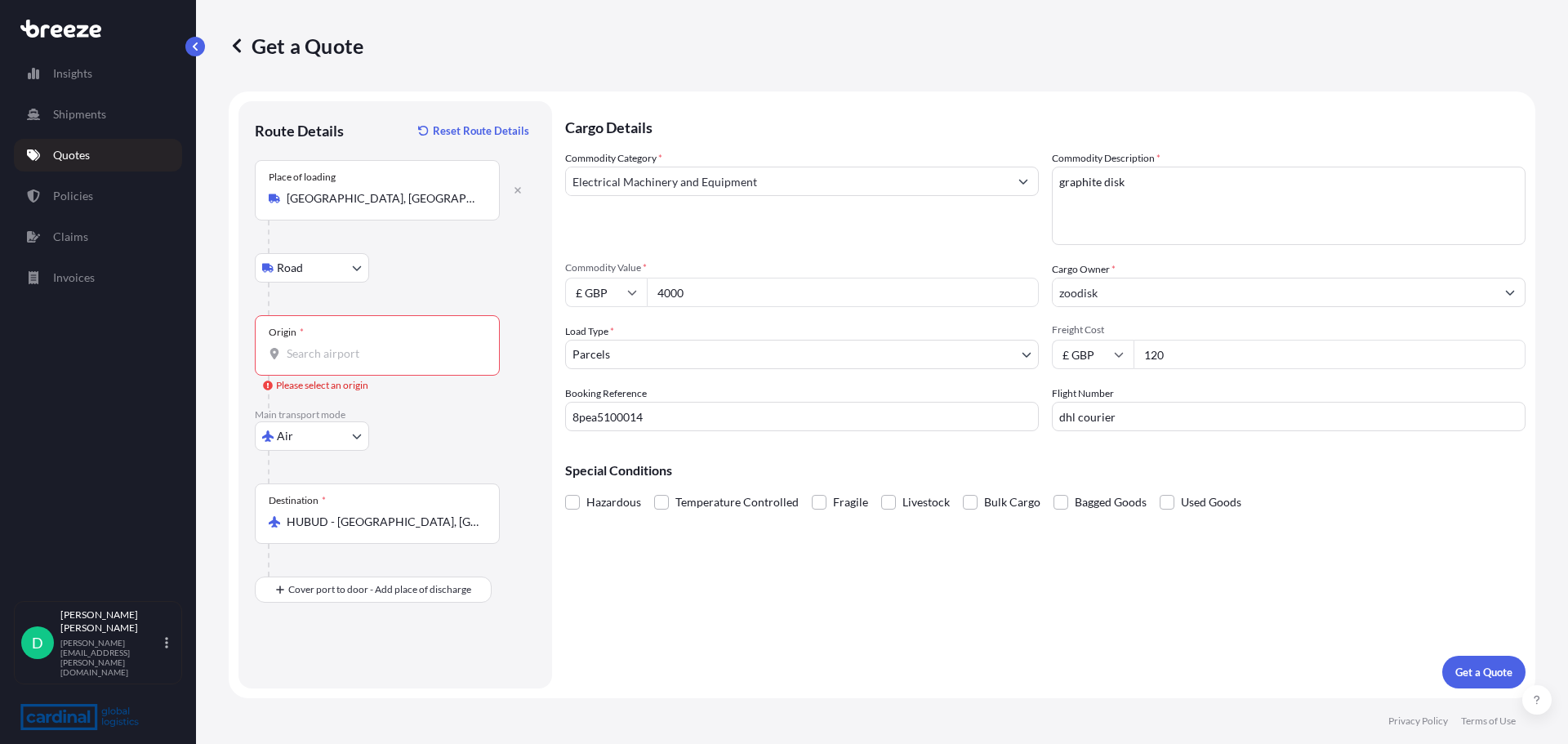
click at [329, 344] on div "Origin *" at bounding box center [377, 345] width 245 height 60
click at [329, 345] on input "Origin * Please select an origin" at bounding box center [383, 353] width 193 height 16
type input "USCLE - [GEOGRAPHIC_DATA], [GEOGRAPHIC_DATA]"
click at [1478, 668] on p "Get a Quote" at bounding box center [1484, 671] width 58 height 16
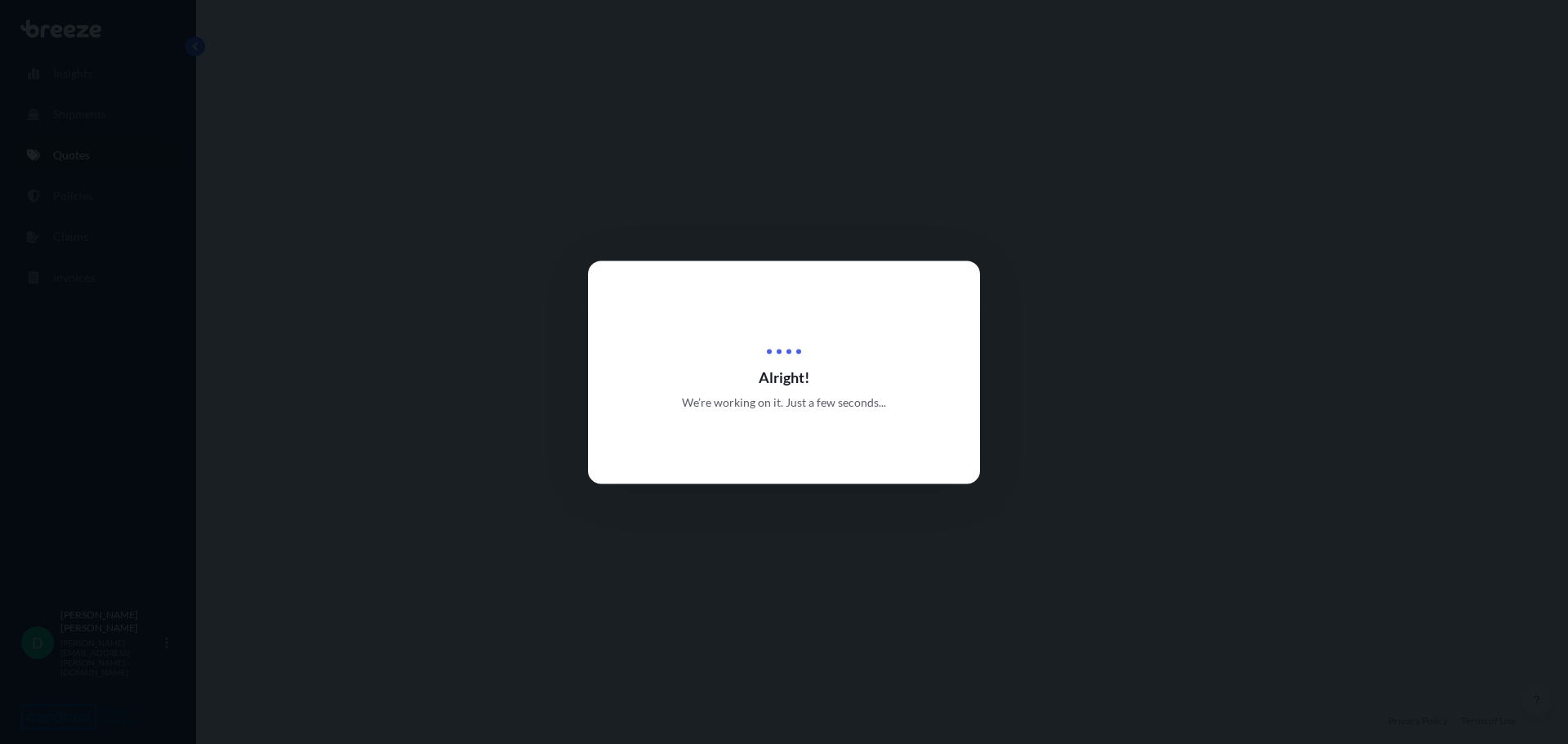
select select "Road"
select select "Air"
select select "3"
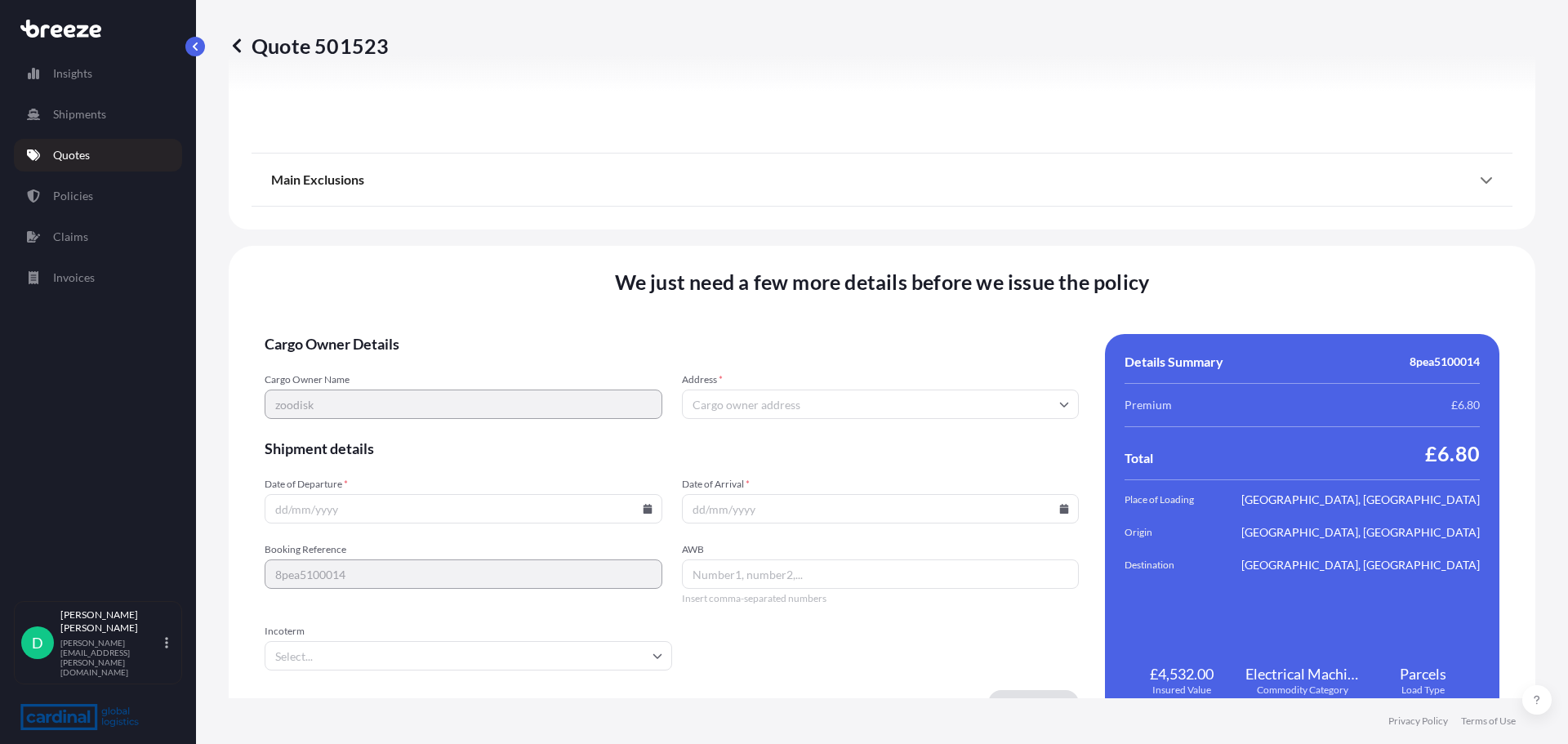
scroll to position [1978, 0]
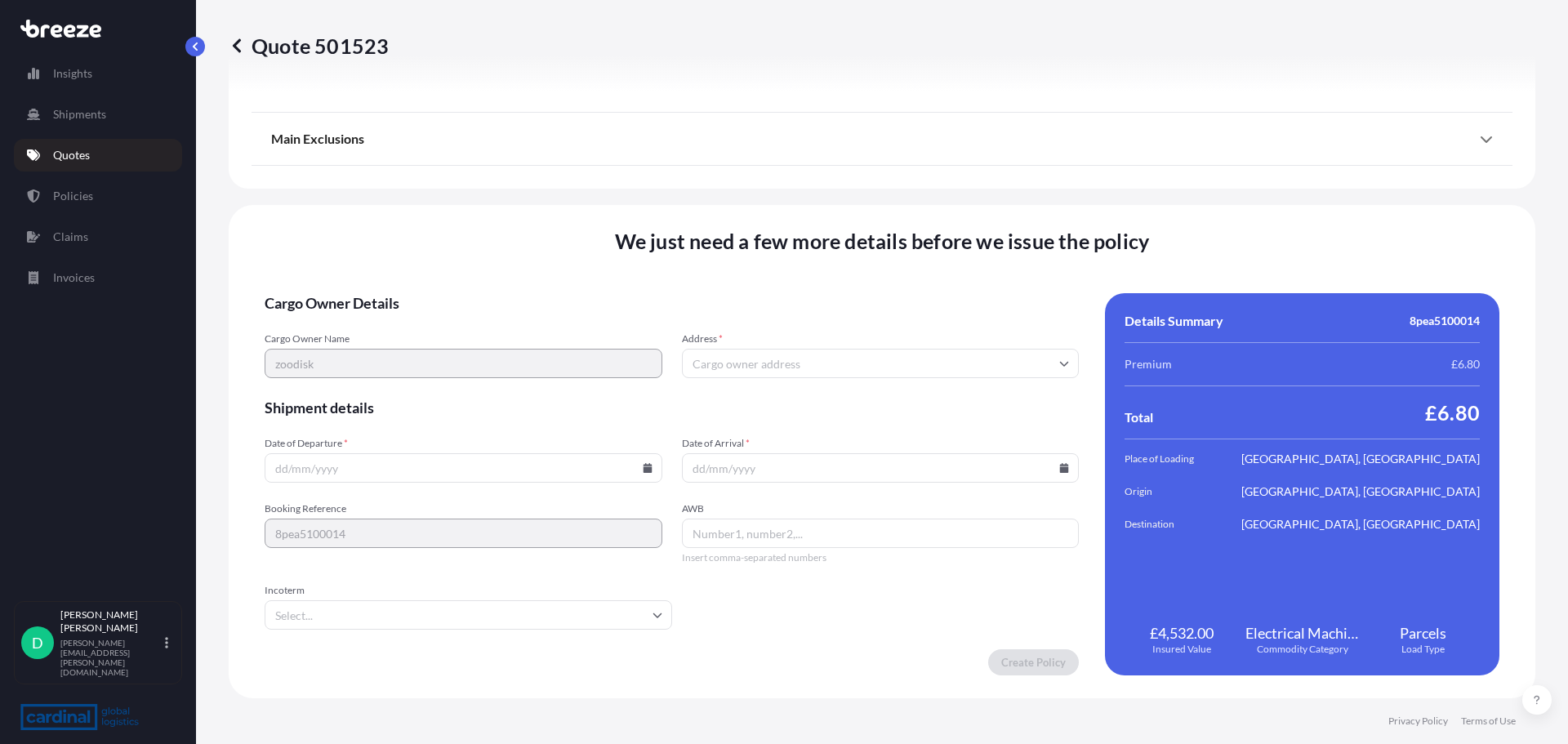
click at [358, 467] on input "Date of Departure *" at bounding box center [463, 468] width 398 height 30
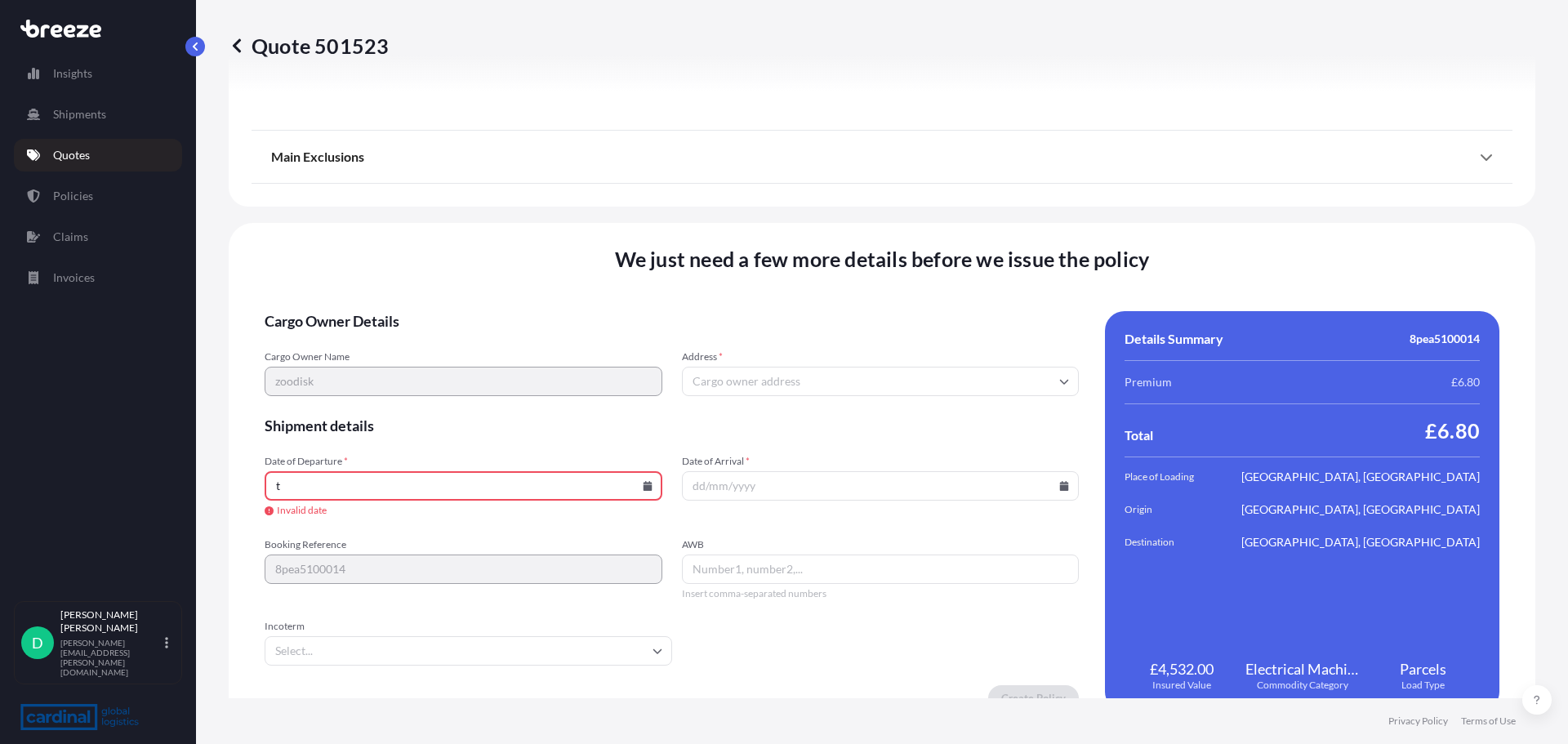
click at [645, 482] on icon at bounding box center [646, 485] width 9 height 10
click at [426, 337] on button "15" at bounding box center [422, 339] width 26 height 26
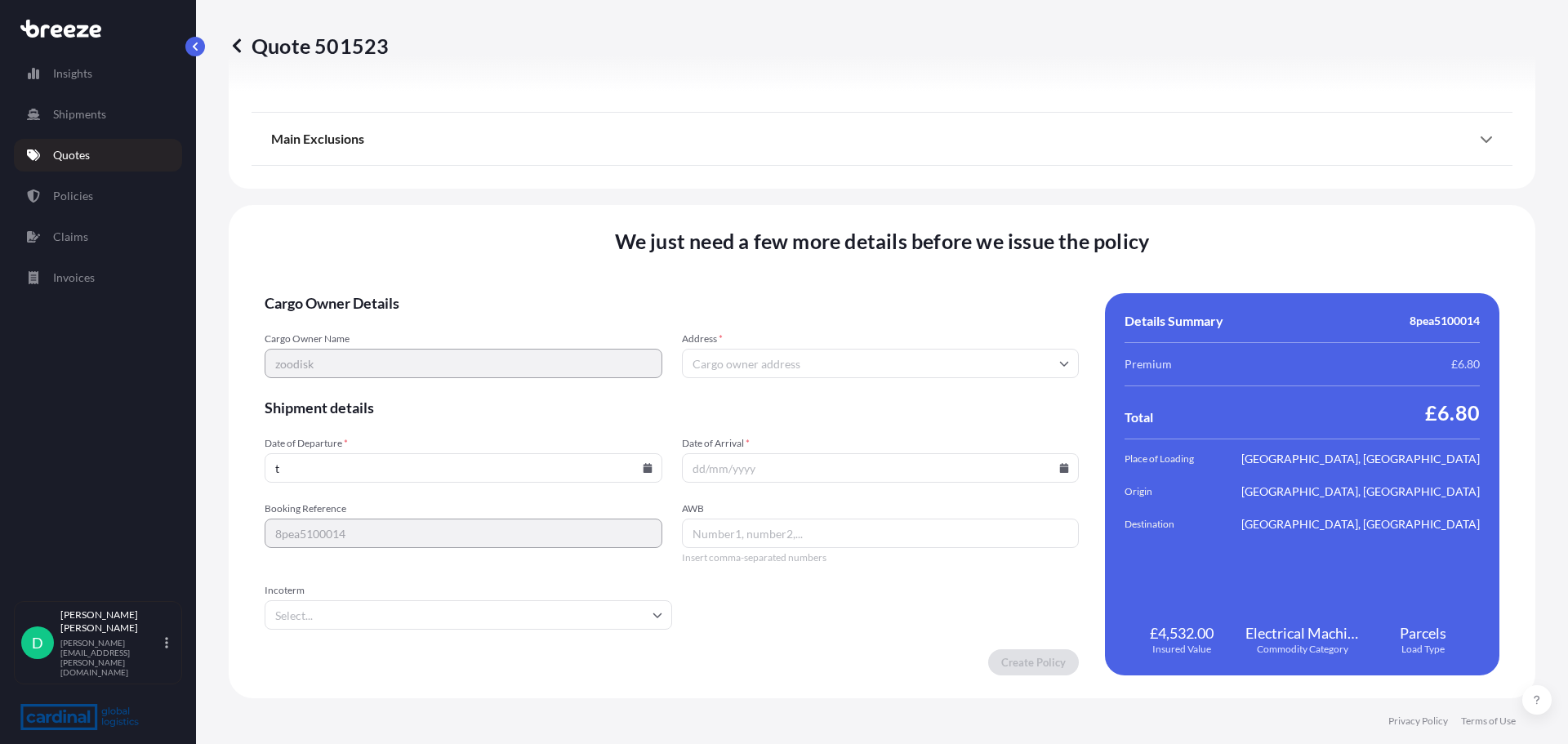
type input "[DATE]"
click at [421, 621] on input "Incoterm" at bounding box center [468, 615] width 408 height 30
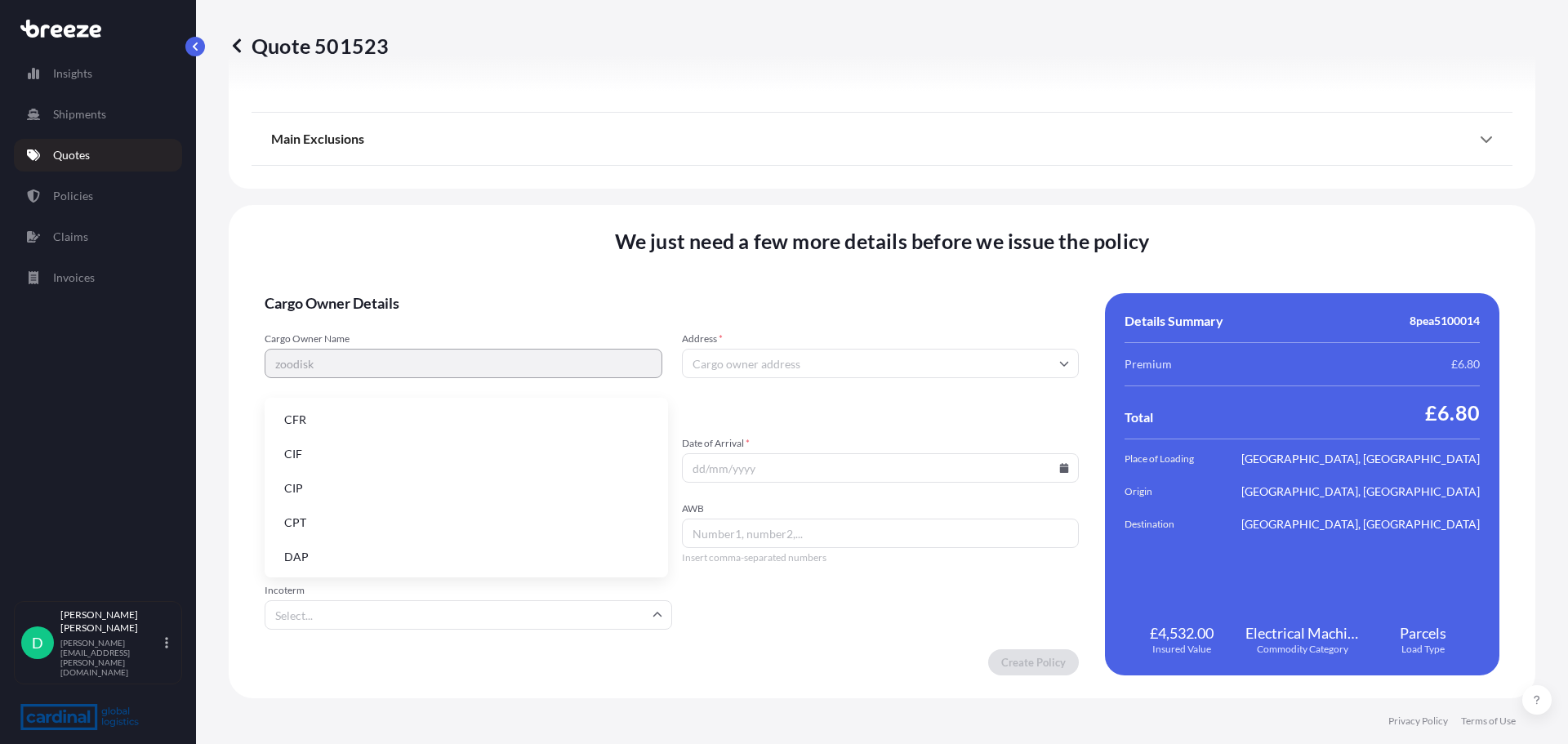
click at [335, 546] on li "DAP" at bounding box center [466, 556] width 390 height 31
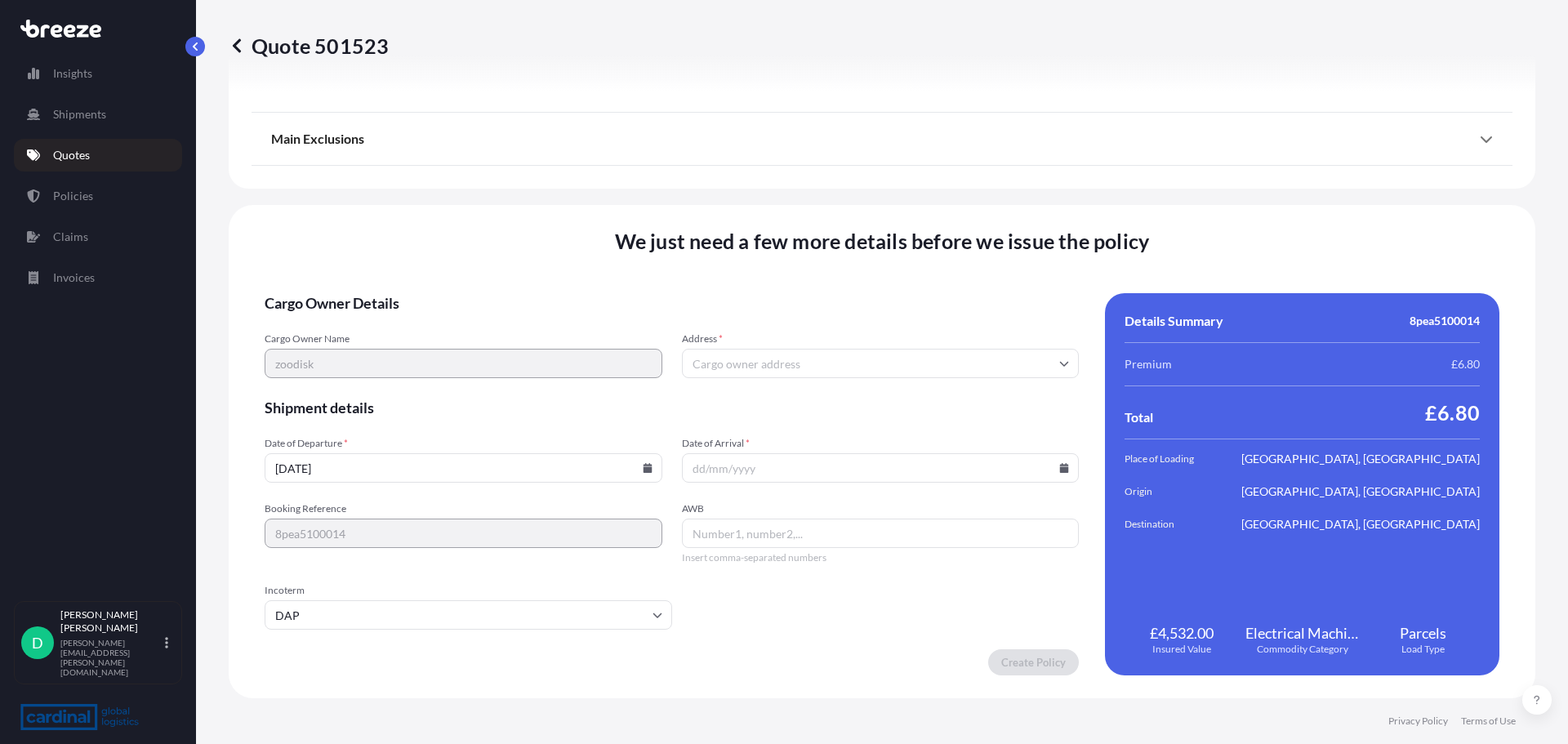
click at [808, 350] on input "Address *" at bounding box center [880, 363] width 398 height 30
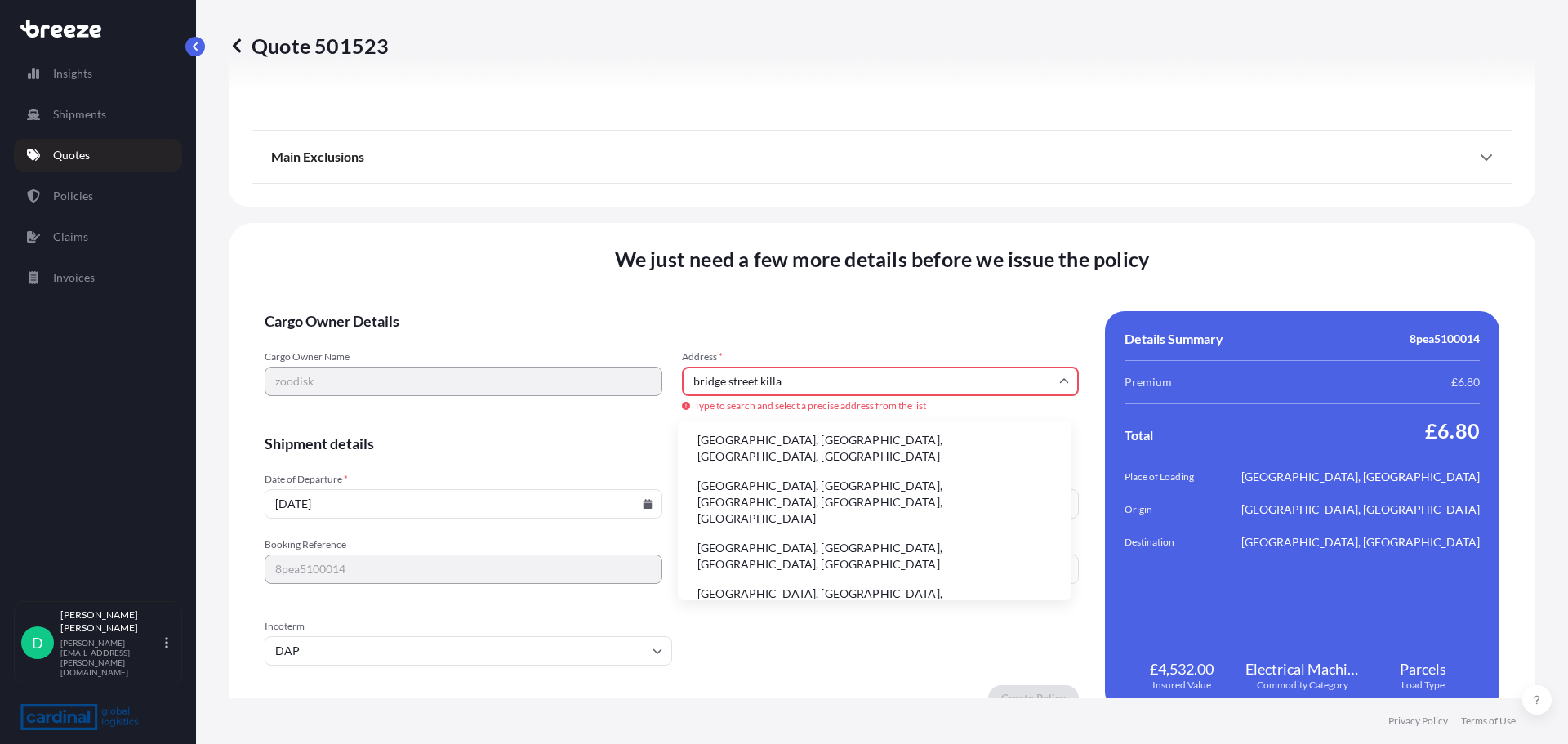
click at [844, 439] on li "[GEOGRAPHIC_DATA], [GEOGRAPHIC_DATA], [GEOGRAPHIC_DATA], [GEOGRAPHIC_DATA]" at bounding box center [874, 448] width 381 height 42
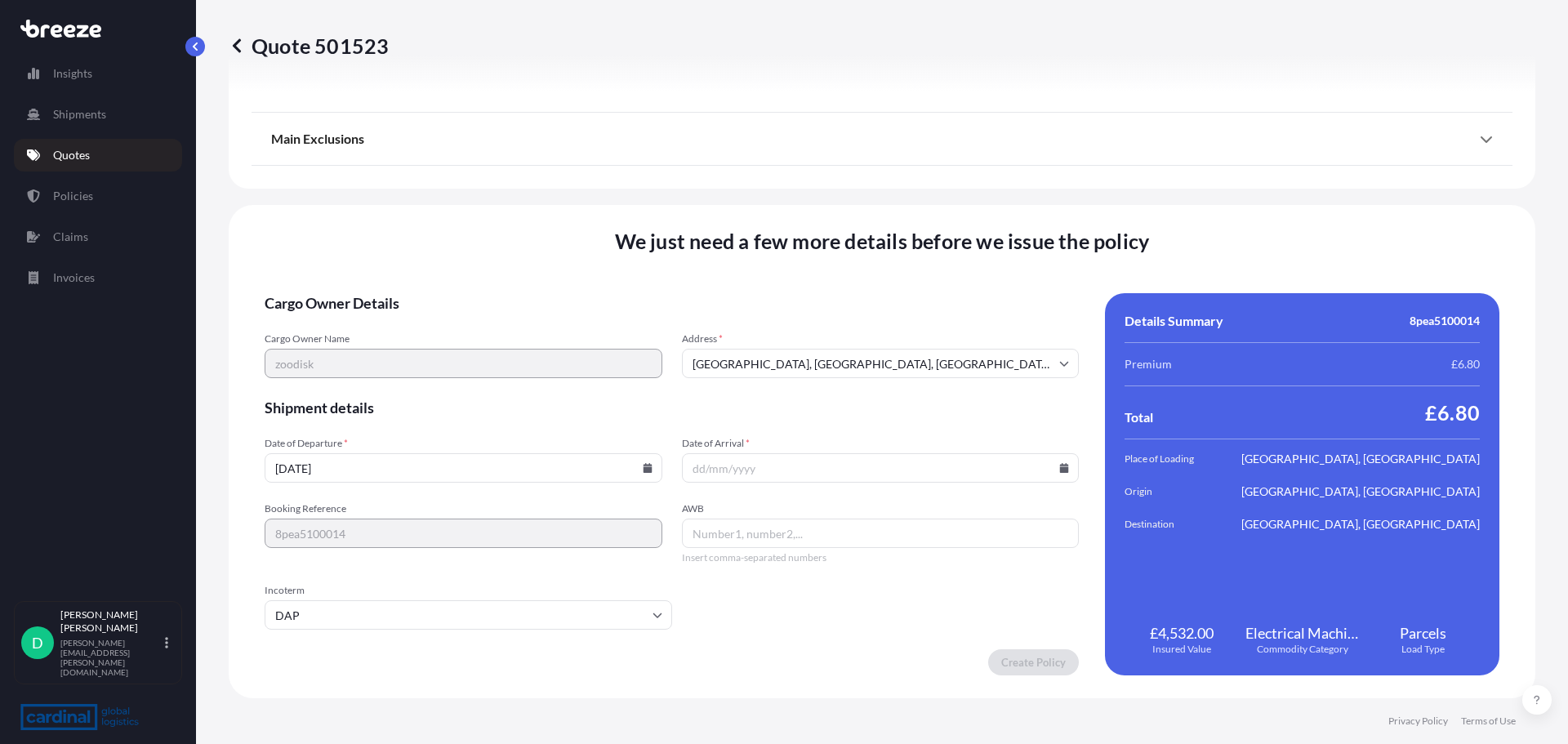
type input "[STREET_ADDRESS]"
click at [791, 467] on input "Date of Arrival *" at bounding box center [880, 468] width 398 height 30
click at [1060, 472] on icon at bounding box center [1064, 468] width 9 height 10
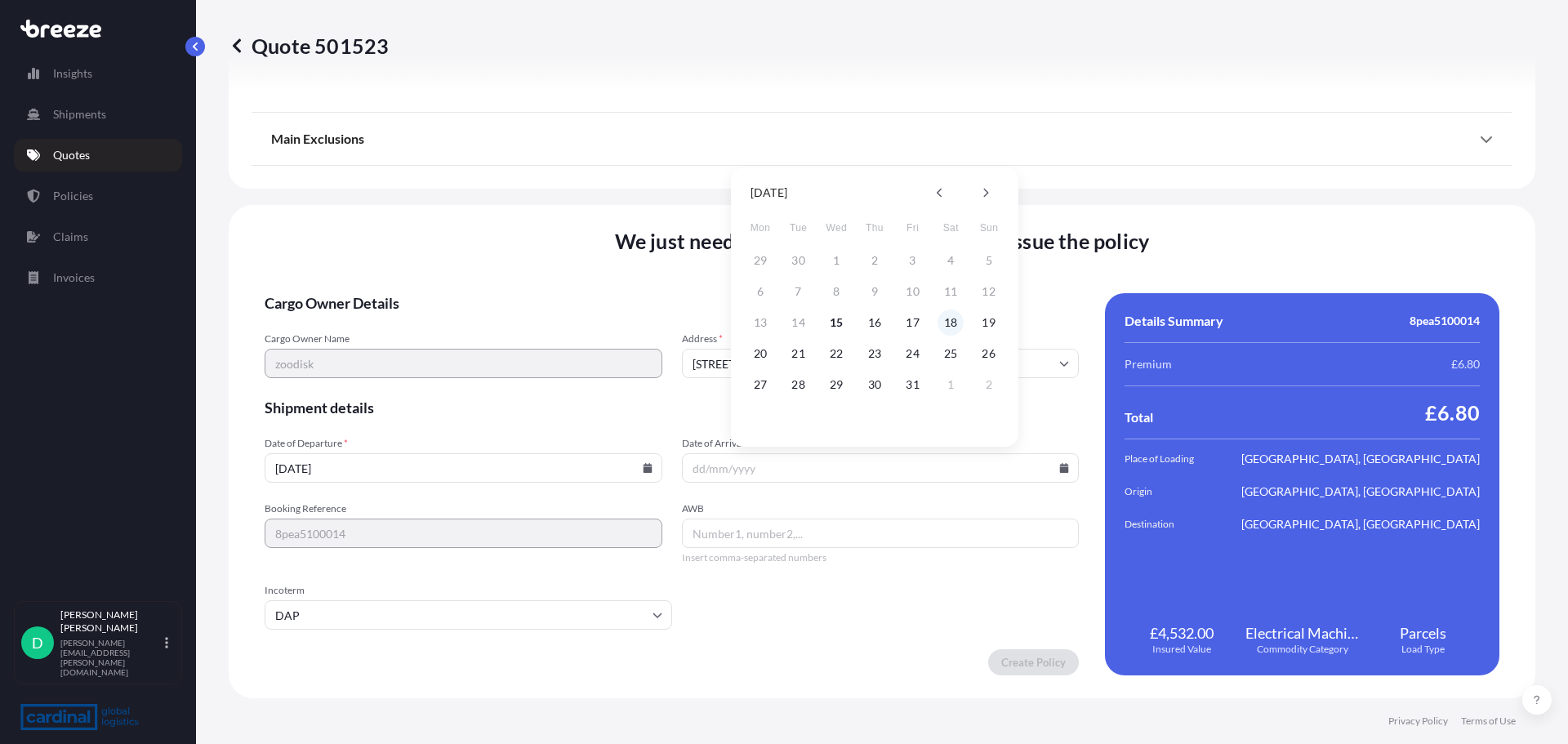
click at [949, 322] on button "18" at bounding box center [949, 322] width 26 height 26
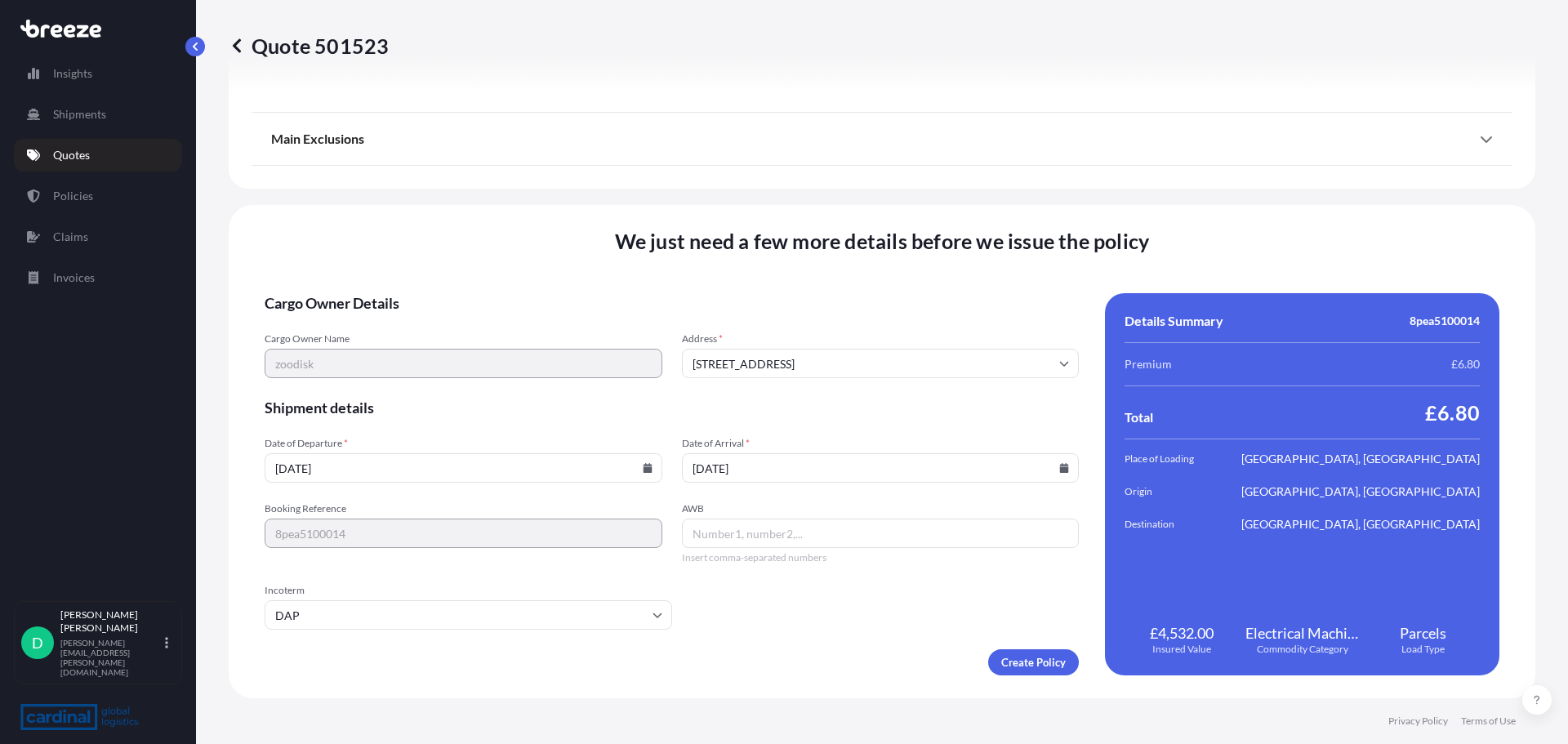
type input "[DATE]"
click at [738, 534] on input "AWB" at bounding box center [880, 533] width 398 height 30
type input "courier"
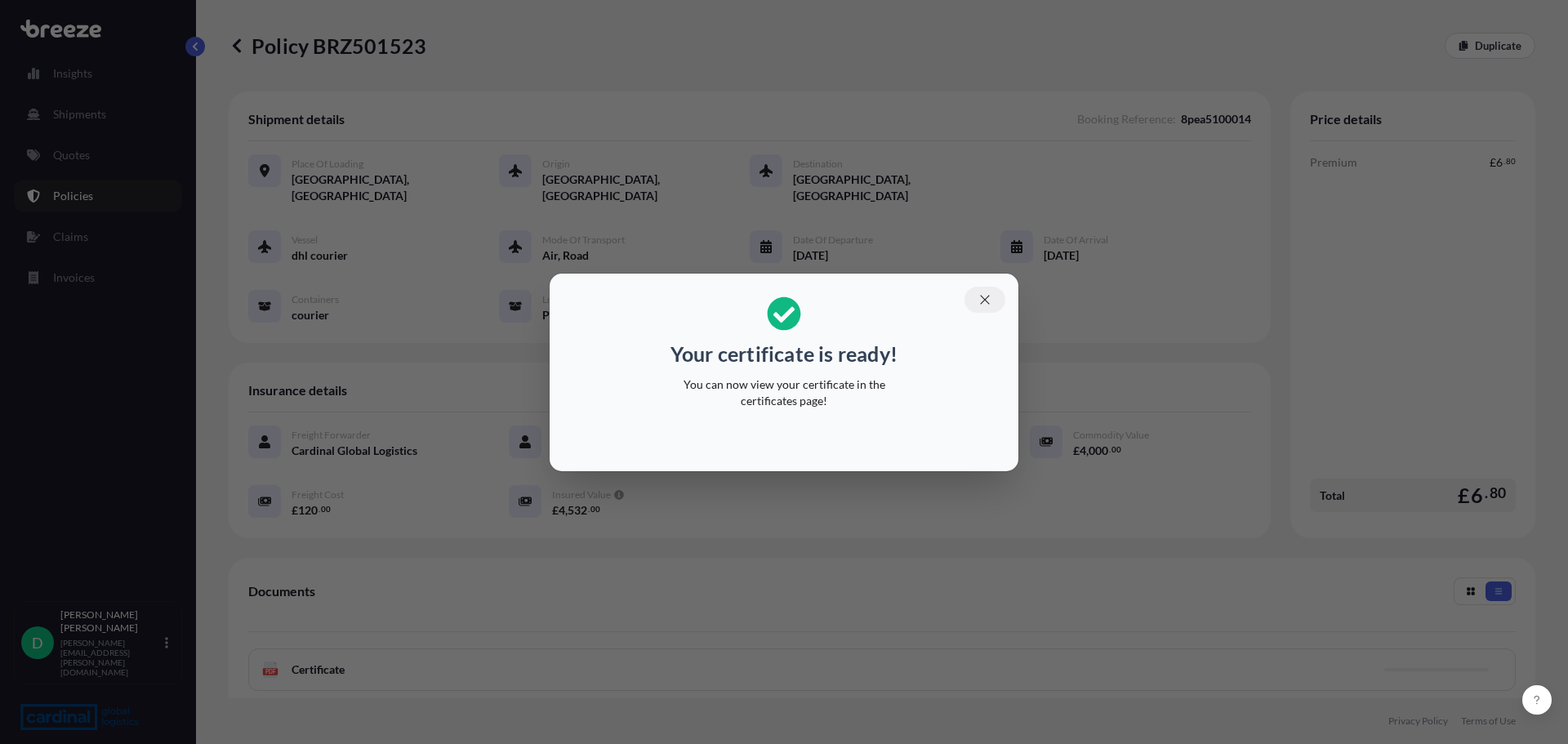
click at [986, 299] on icon "button" at bounding box center [984, 298] width 9 height 9
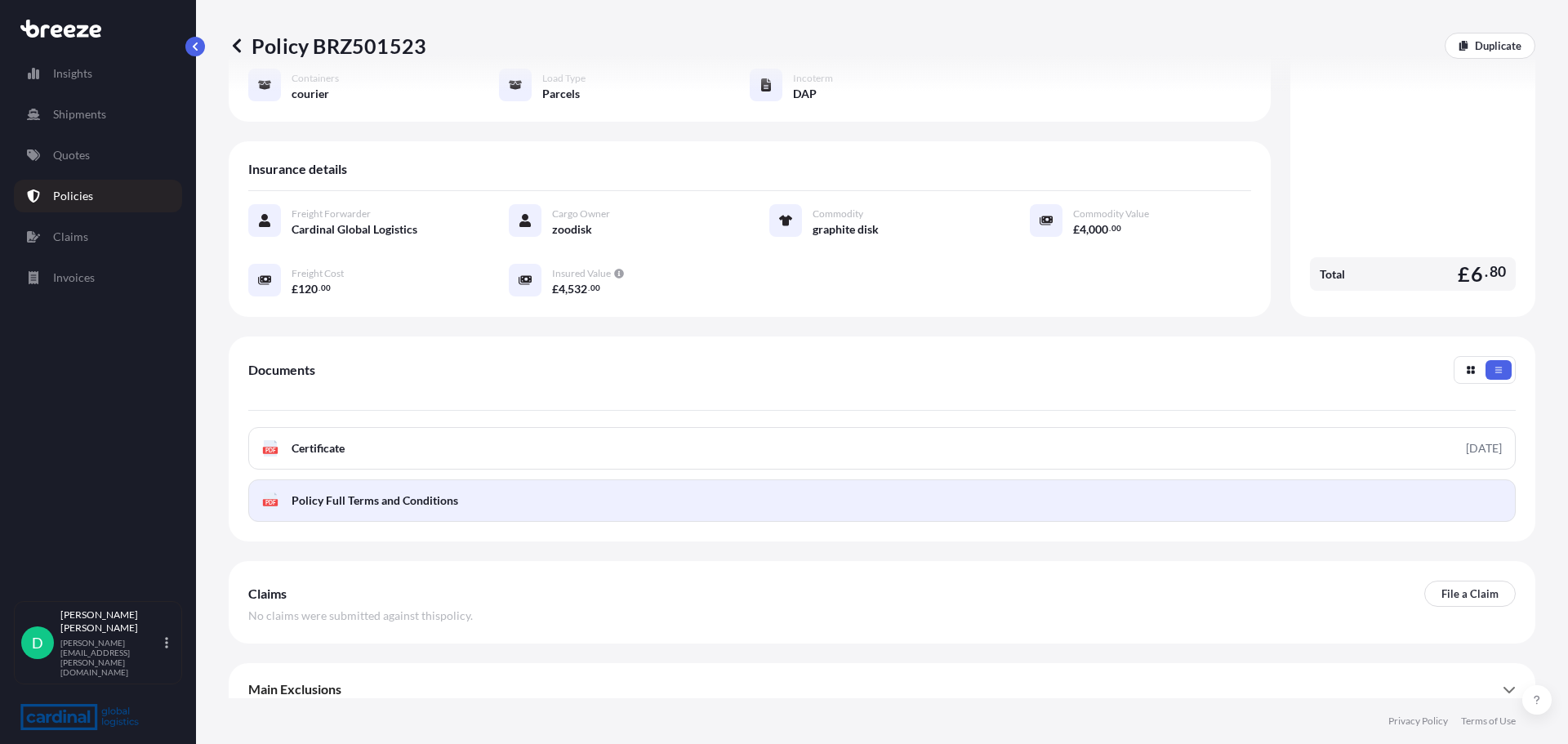
scroll to position [222, 0]
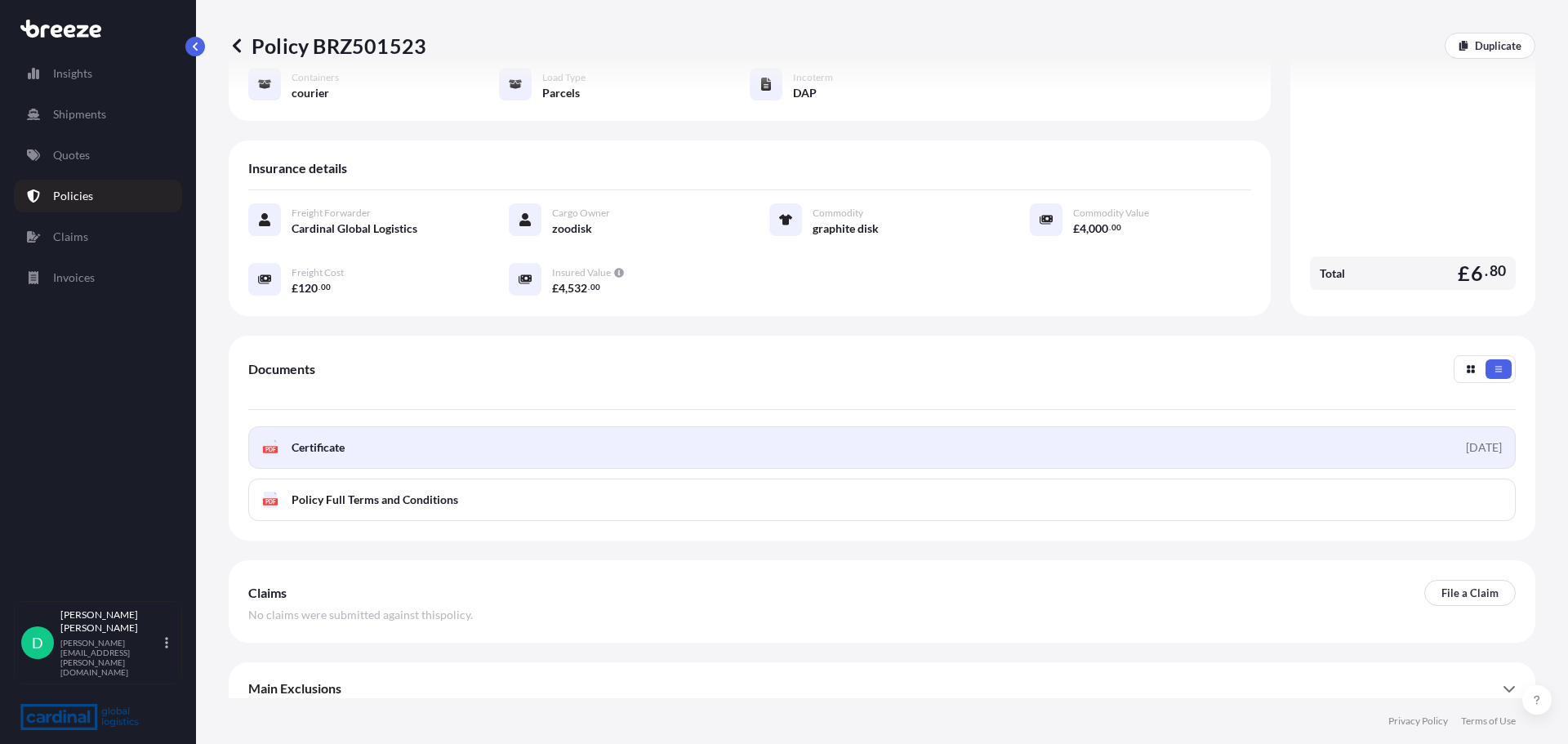
click at [316, 439] on span "Certificate" at bounding box center [317, 447] width 53 height 16
